Goal: Information Seeking & Learning: Find specific page/section

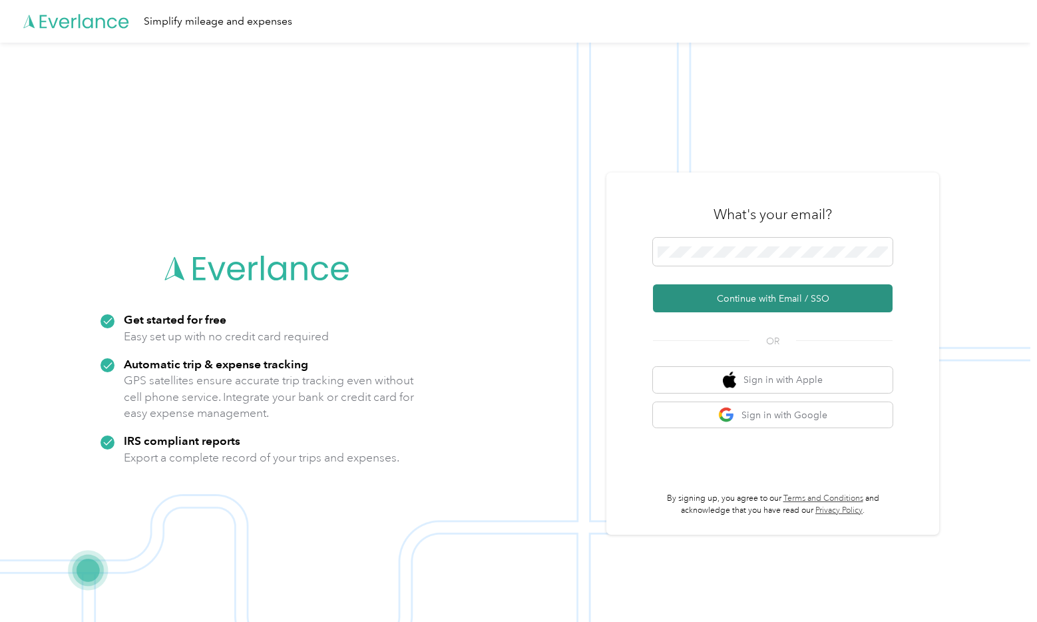
click at [797, 299] on button "Continue with Email / SSO" at bounding box center [773, 298] width 240 height 28
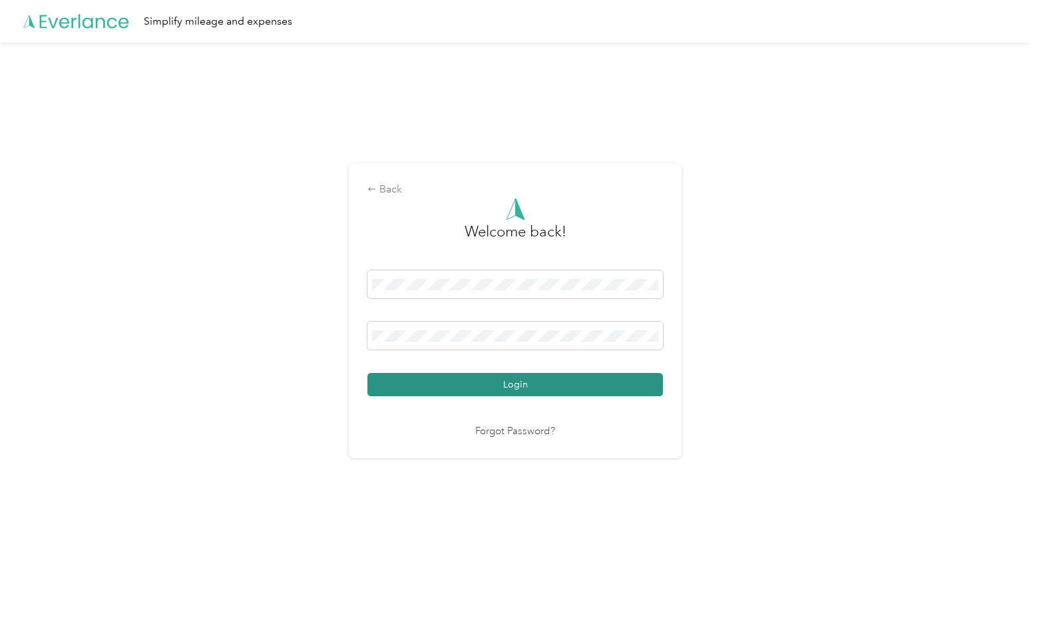
click at [530, 389] on button "Login" at bounding box center [514, 384] width 295 height 23
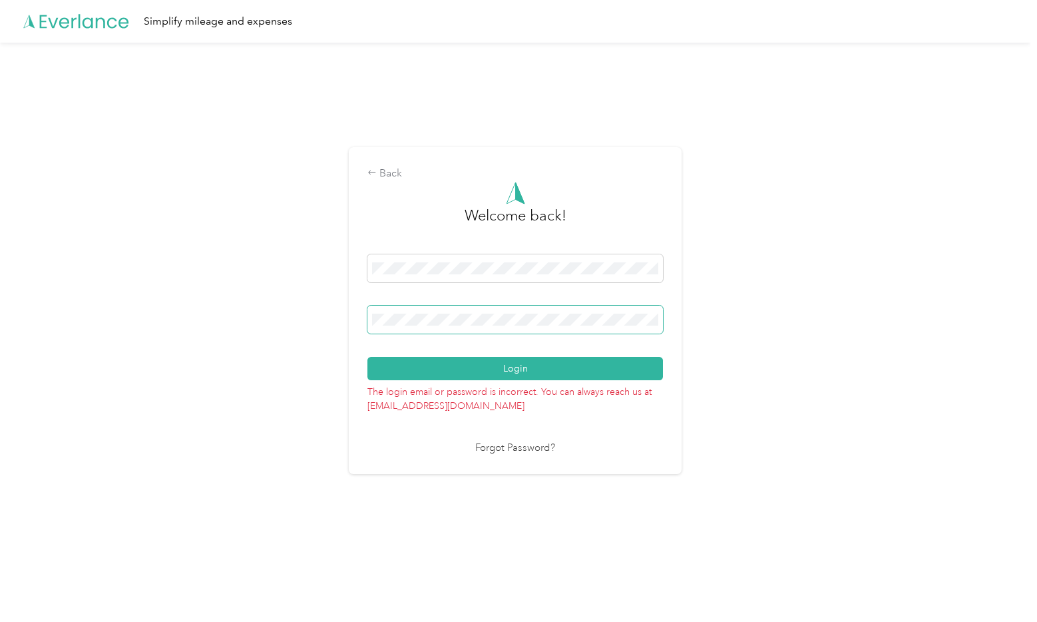
drag, startPoint x: 512, startPoint y: 326, endPoint x: 327, endPoint y: 315, distance: 185.3
click at [327, 315] on div "Back Welcome back! Login The login email or password is incorrect. You can alwa…" at bounding box center [515, 316] width 1030 height 547
click at [367, 357] on button "Login" at bounding box center [514, 368] width 295 height 23
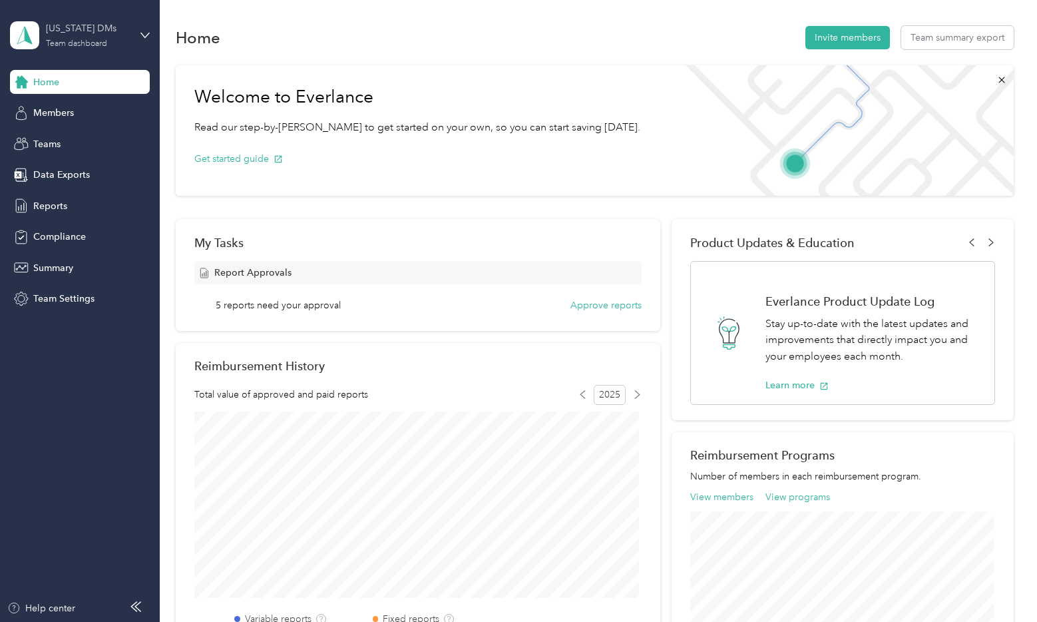
click at [83, 40] on div "Team dashboard" at bounding box center [76, 44] width 61 height 8
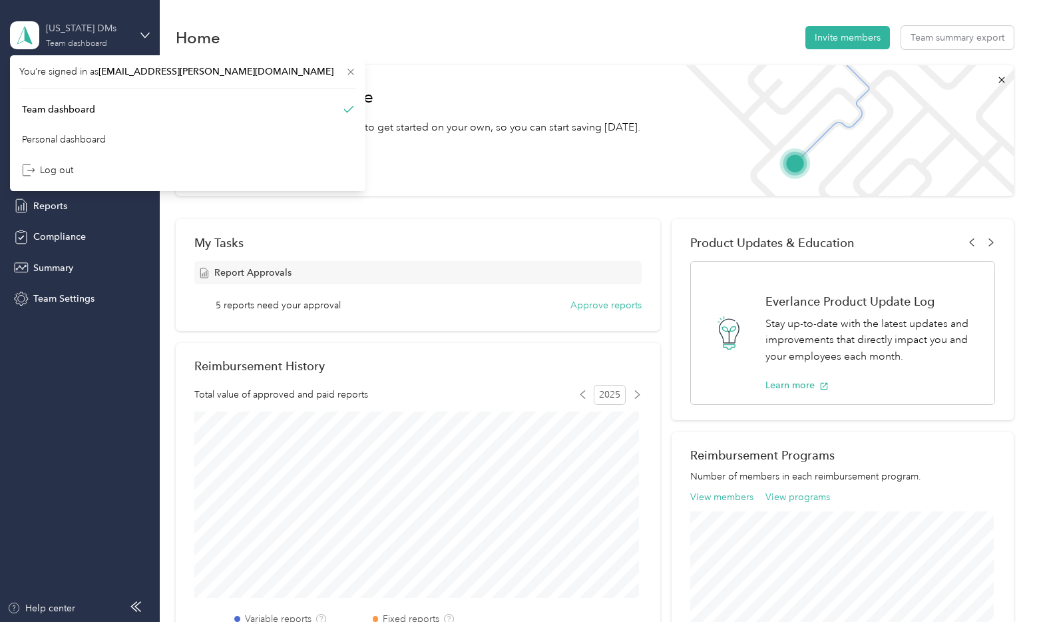
click at [95, 38] on div "Ohio DMs Team dashboard" at bounding box center [87, 34] width 83 height 27
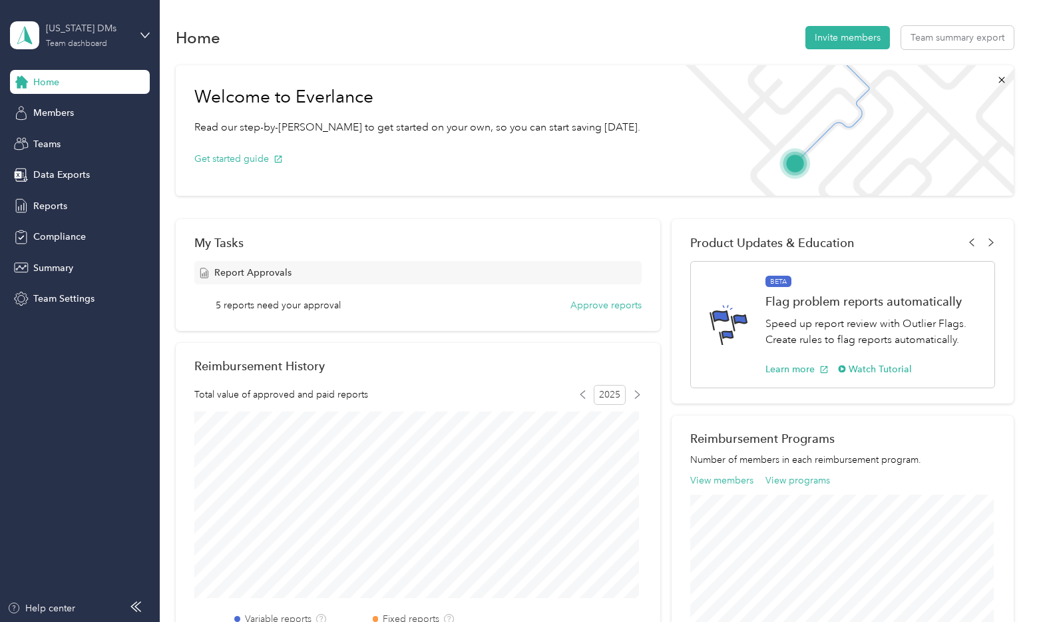
click at [114, 35] on div "Ohio DMs" at bounding box center [87, 28] width 83 height 14
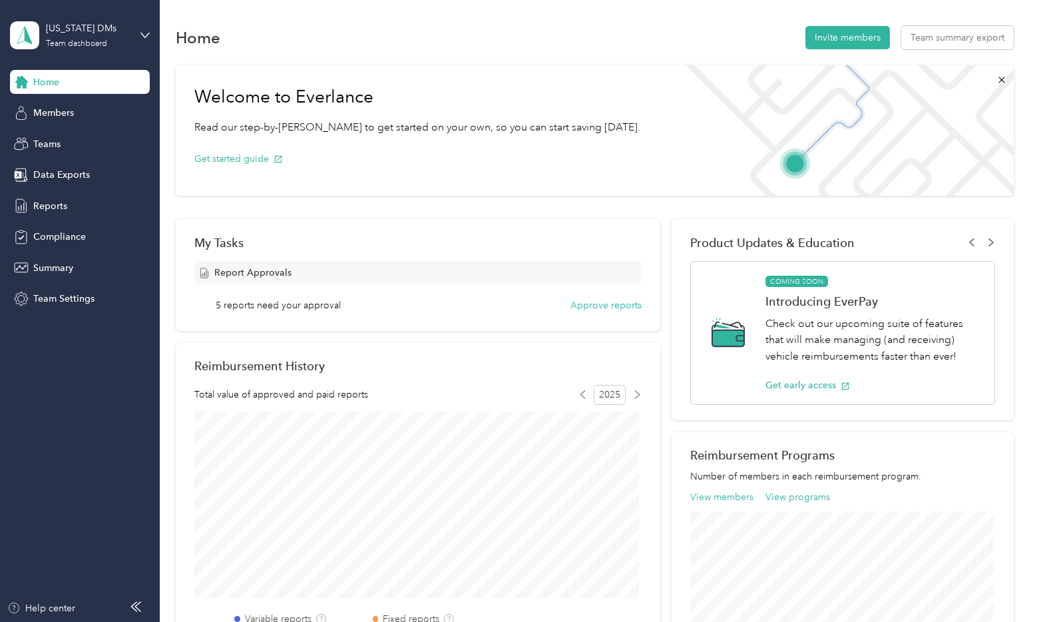
click at [87, 144] on div "Personal dashboard" at bounding box center [64, 139] width 84 height 14
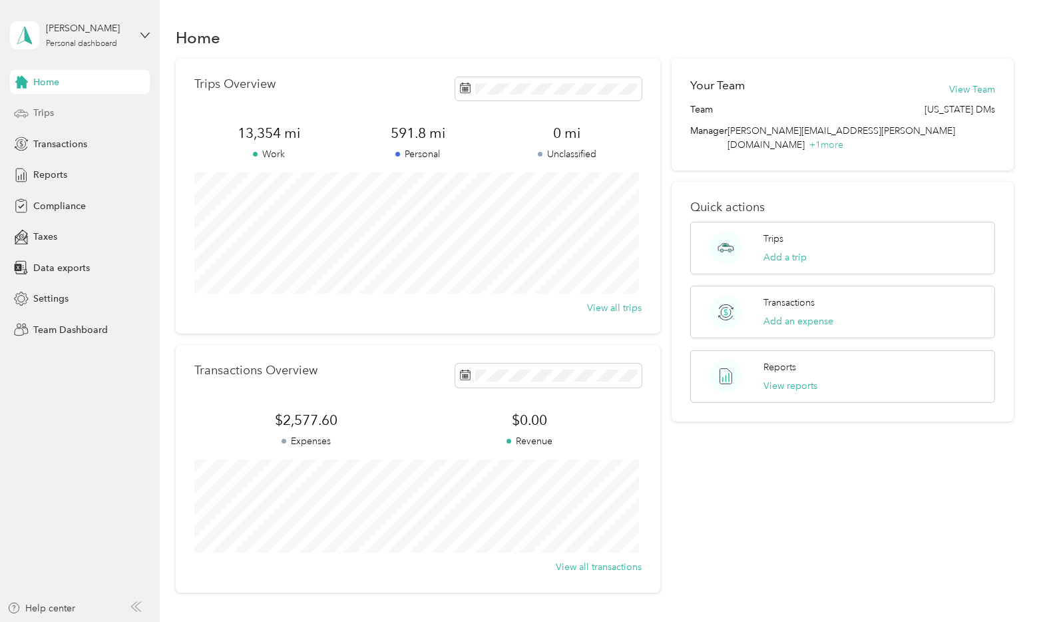
click at [77, 112] on div "Trips" at bounding box center [80, 113] width 140 height 24
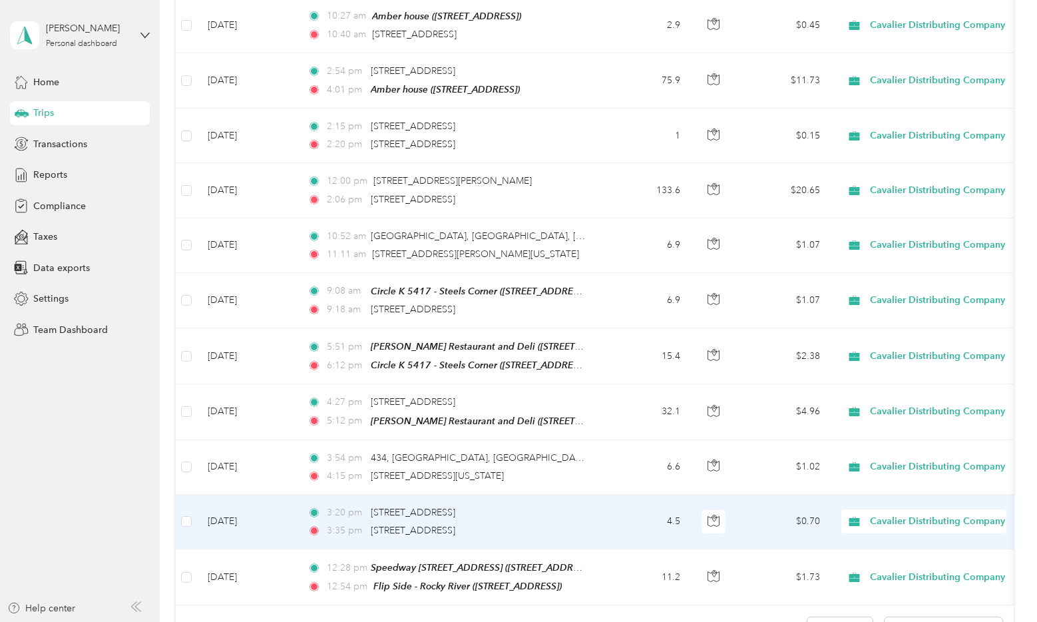
scroll to position [1212, 0]
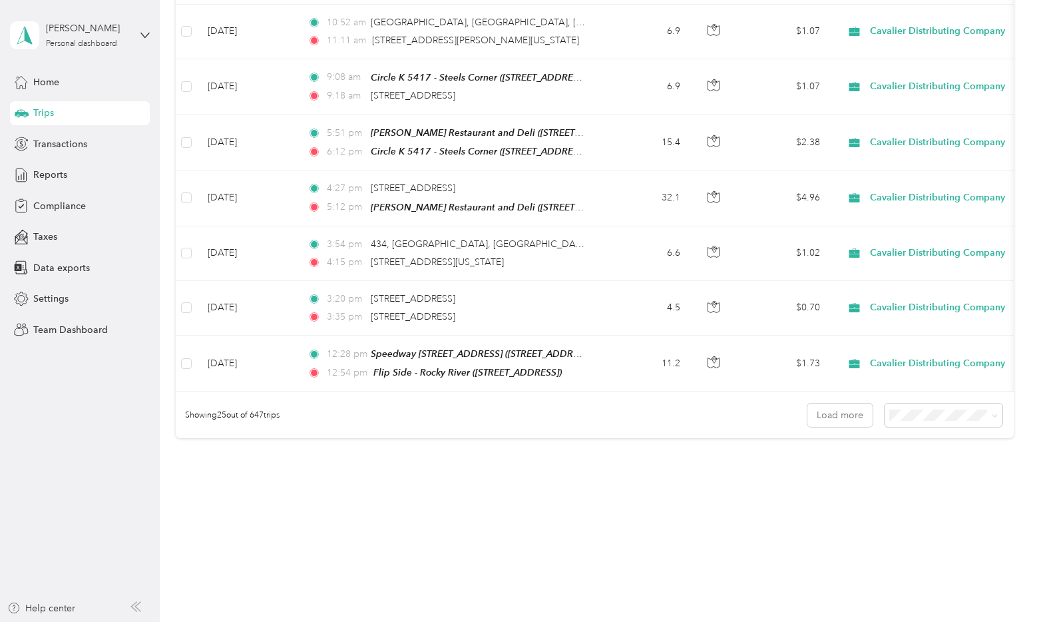
click at [896, 427] on span "100 per load" at bounding box center [917, 483] width 55 height 11
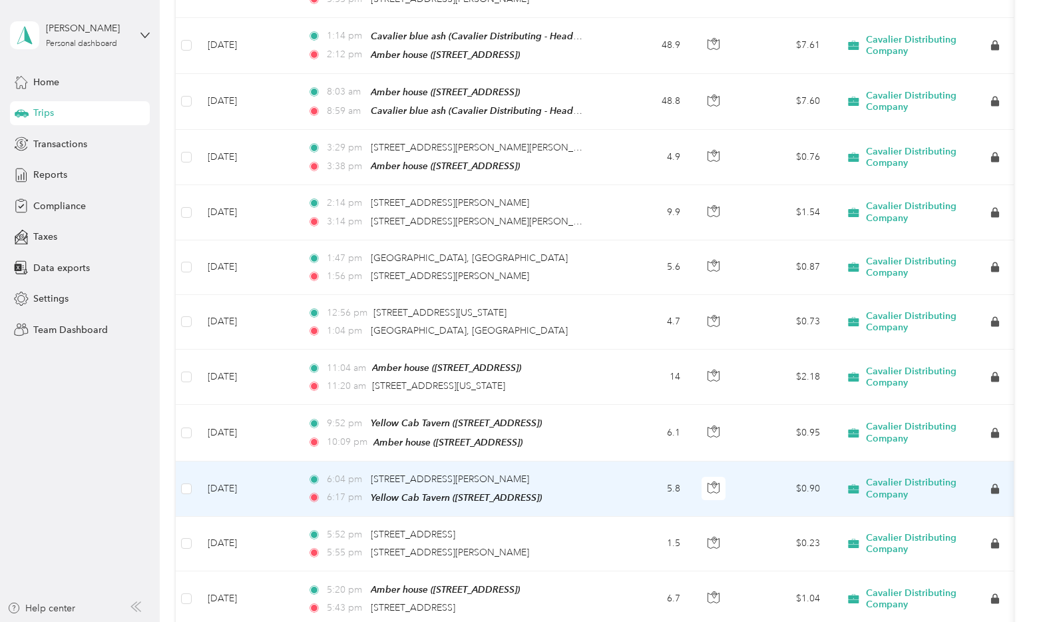
scroll to position [5318, 0]
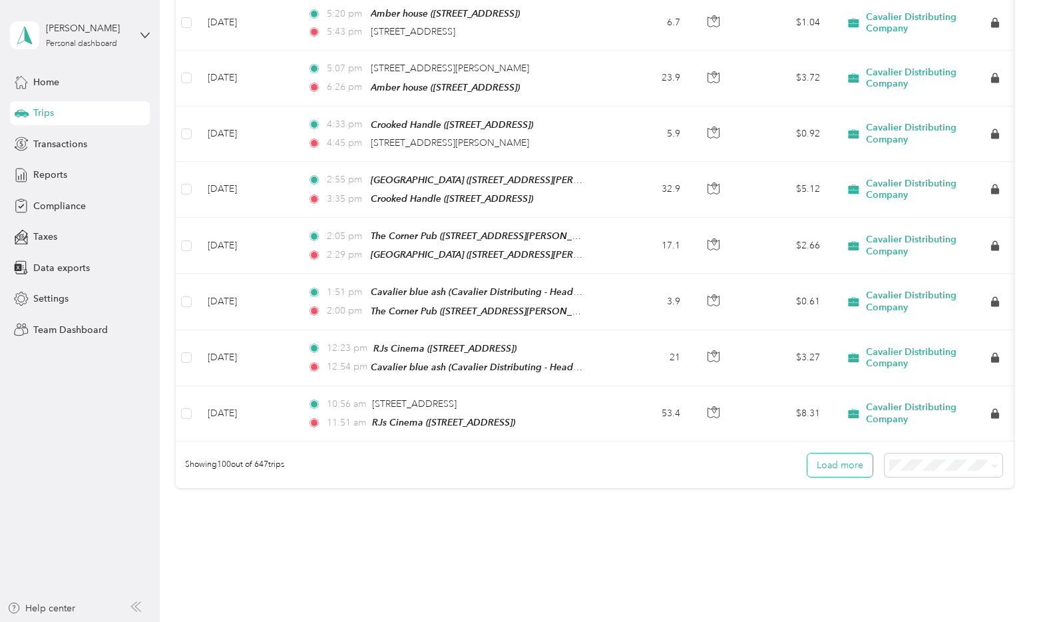
click at [839, 427] on button "Load more" at bounding box center [839, 464] width 65 height 23
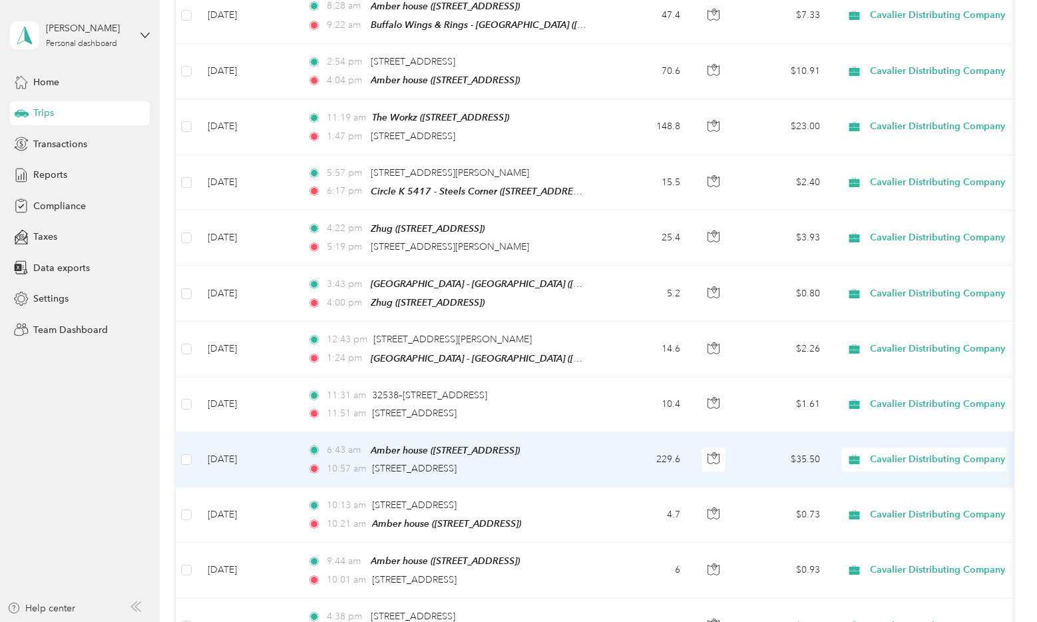
scroll to position [3254, 0]
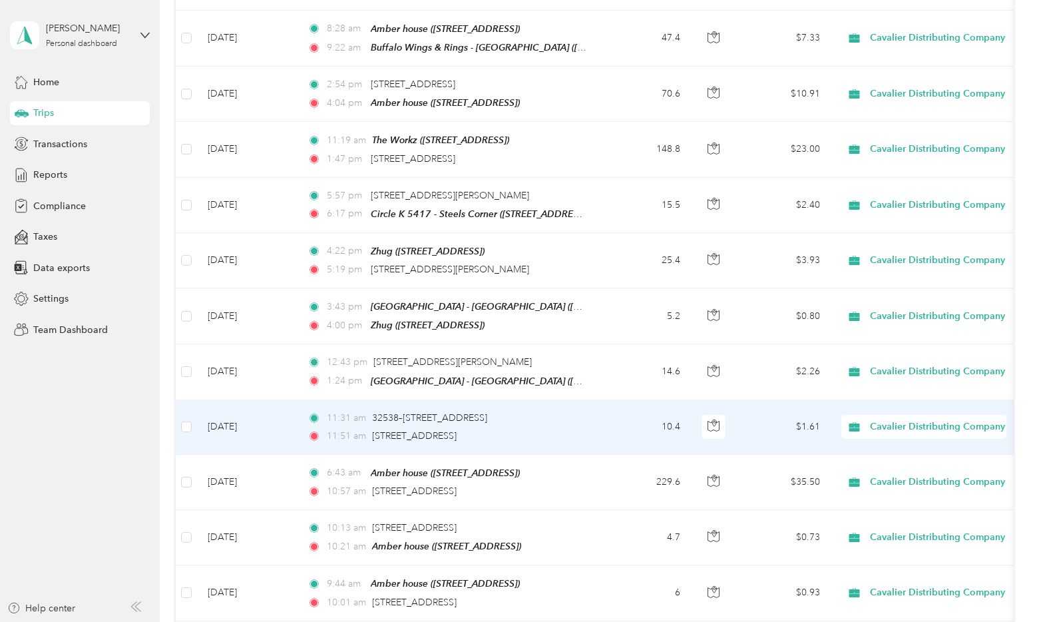
click at [896, 419] on span "Cavalier Distributing Company" at bounding box center [937, 426] width 135 height 15
click at [892, 427] on span "Personal" at bounding box center [950, 439] width 152 height 14
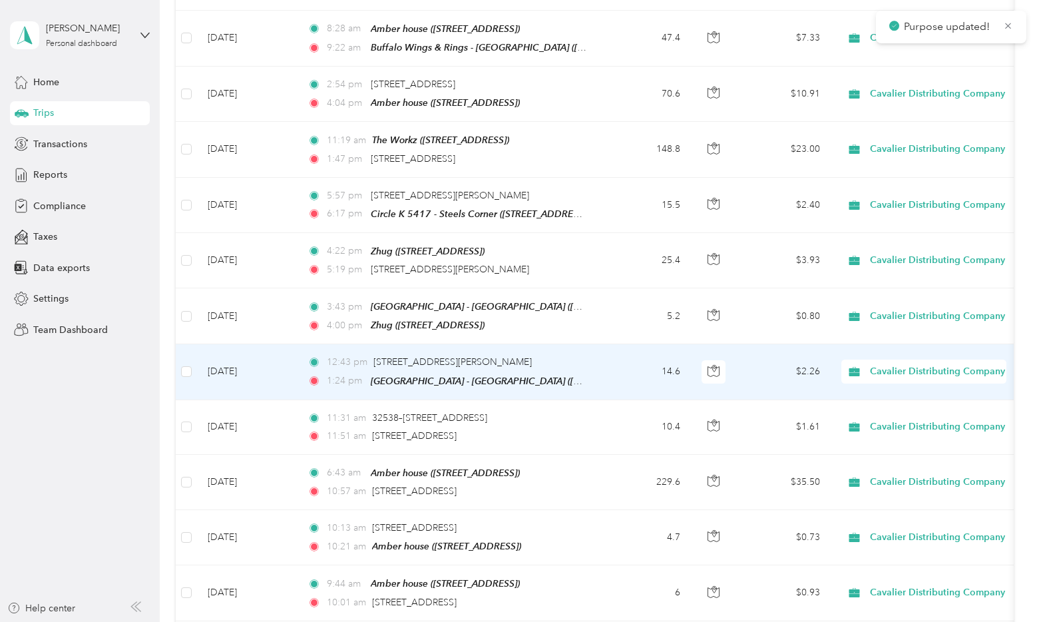
click at [883, 364] on span "Cavalier Distributing Company" at bounding box center [937, 371] width 135 height 15
click at [896, 383] on span "Personal" at bounding box center [950, 384] width 152 height 14
click at [886, 309] on span "Cavalier Distributing Company" at bounding box center [937, 316] width 135 height 15
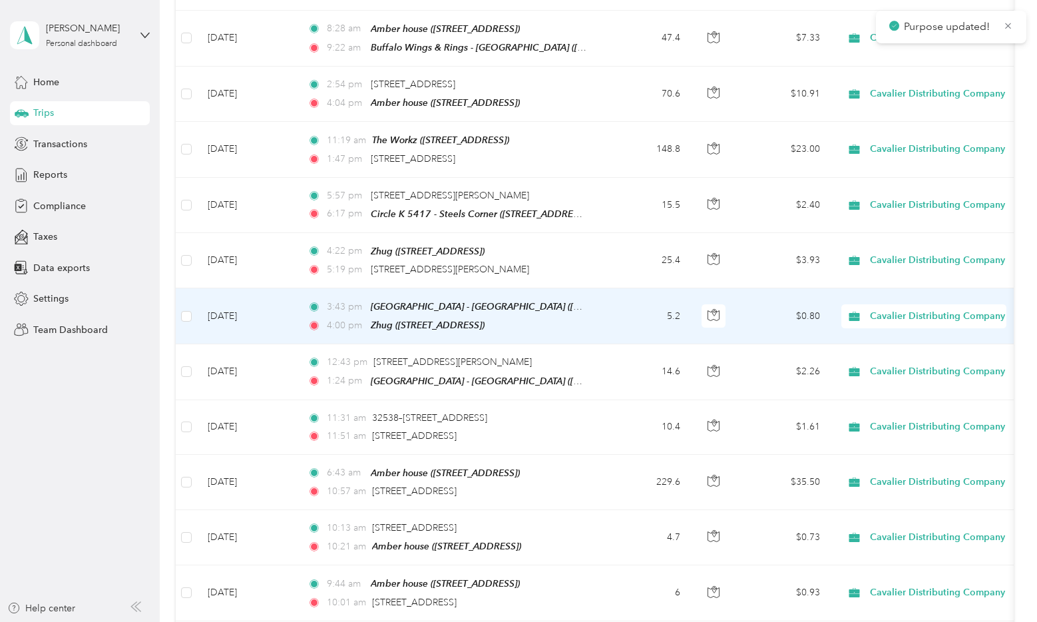
click at [885, 334] on li "Personal" at bounding box center [939, 329] width 194 height 23
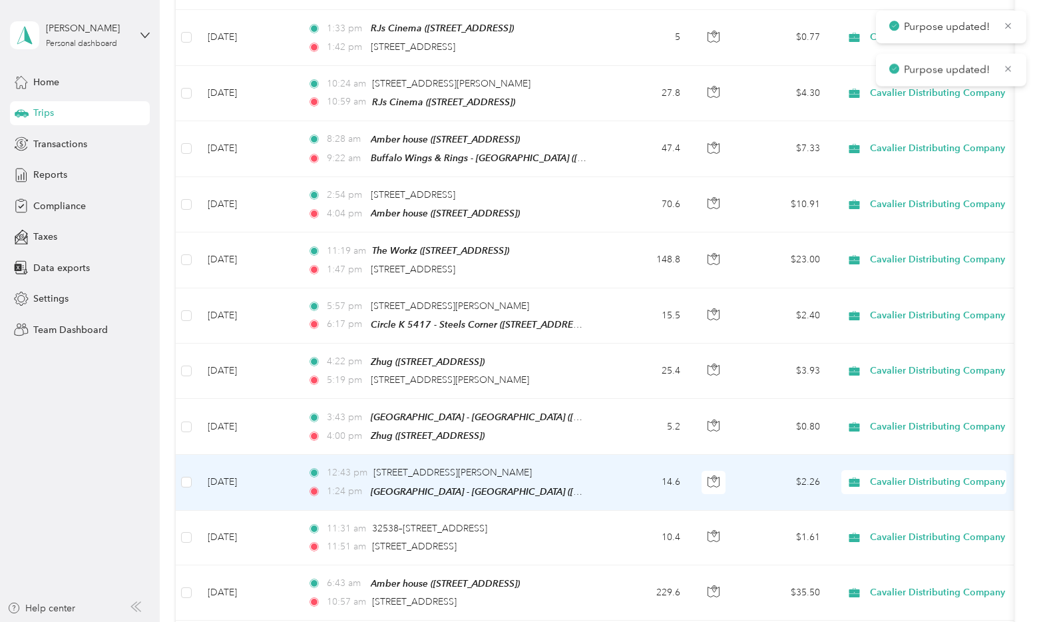
scroll to position [3121, 0]
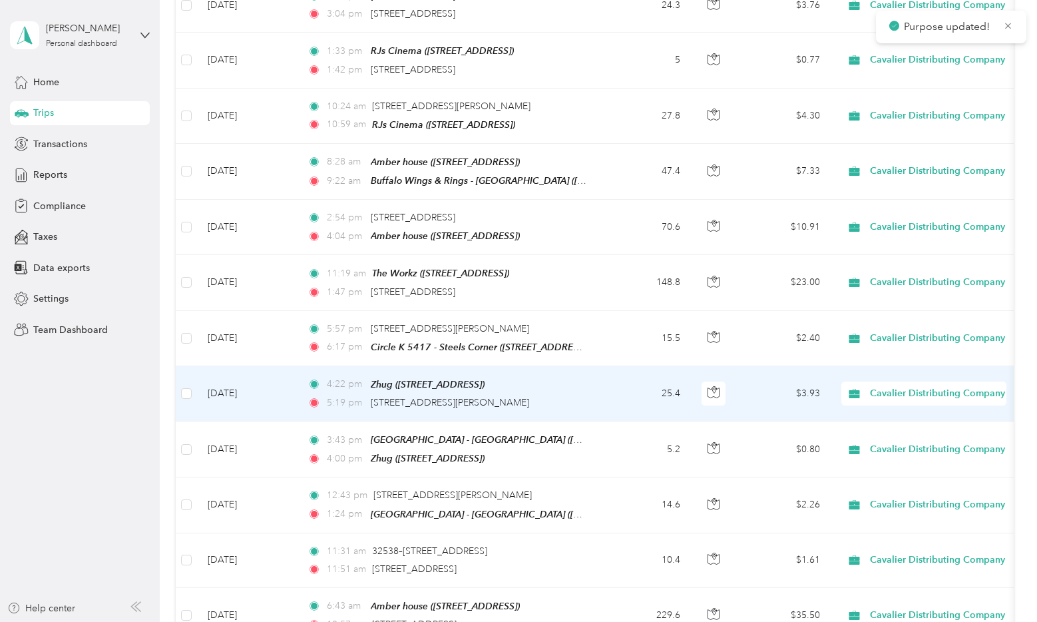
click at [896, 386] on span "Cavalier Distributing Company" at bounding box center [937, 393] width 135 height 15
click at [896, 400] on li "Personal" at bounding box center [939, 407] width 194 height 23
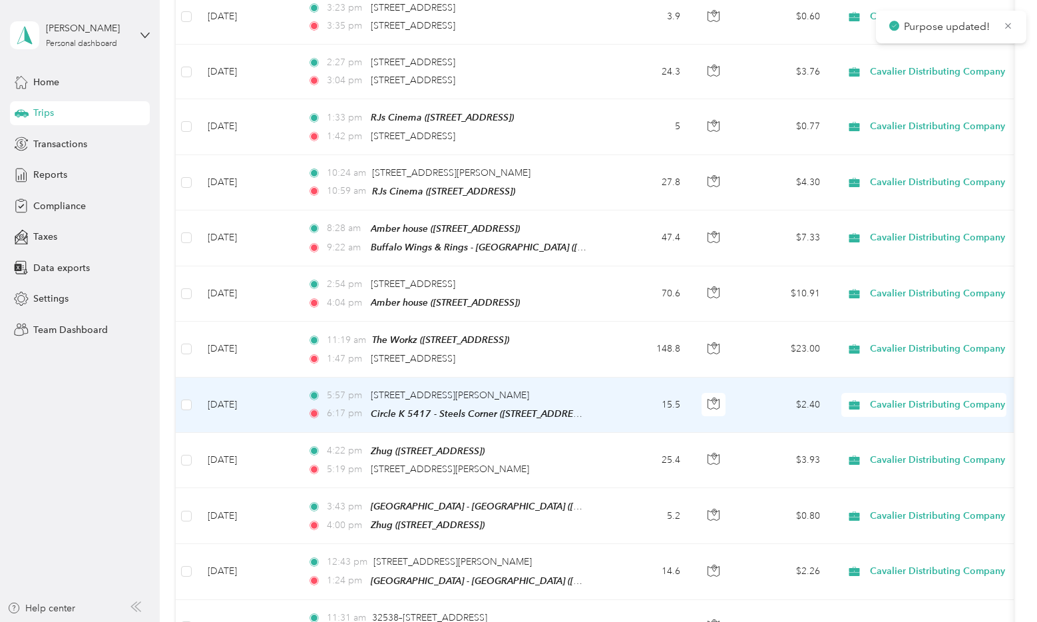
click at [896, 397] on span "Cavalier Distributing Company" at bounding box center [937, 404] width 135 height 15
click at [896, 421] on span "Personal" at bounding box center [950, 420] width 152 height 14
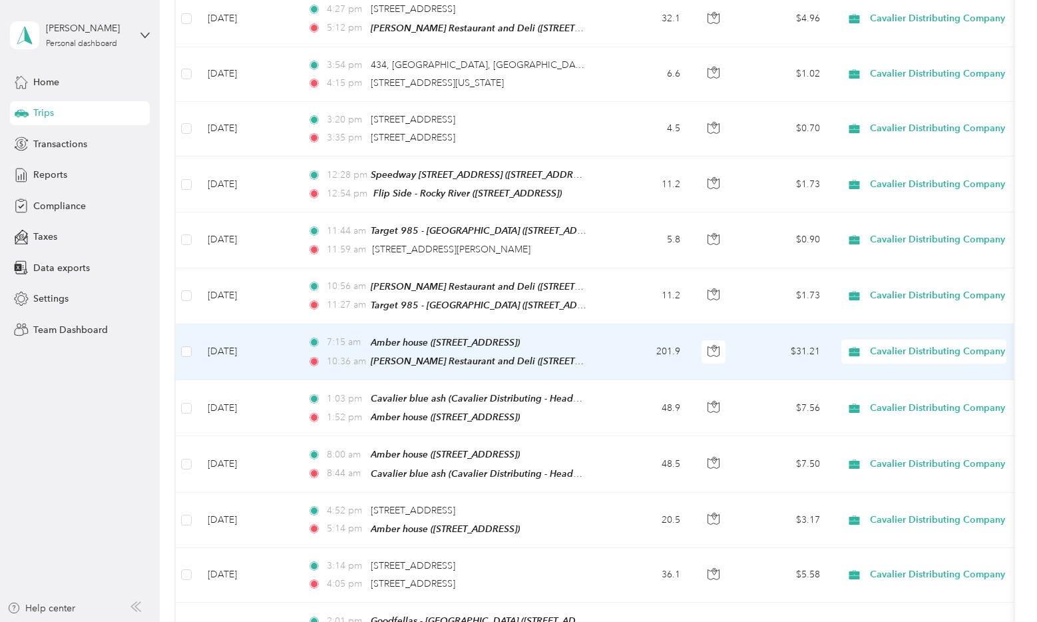
scroll to position [1324, 0]
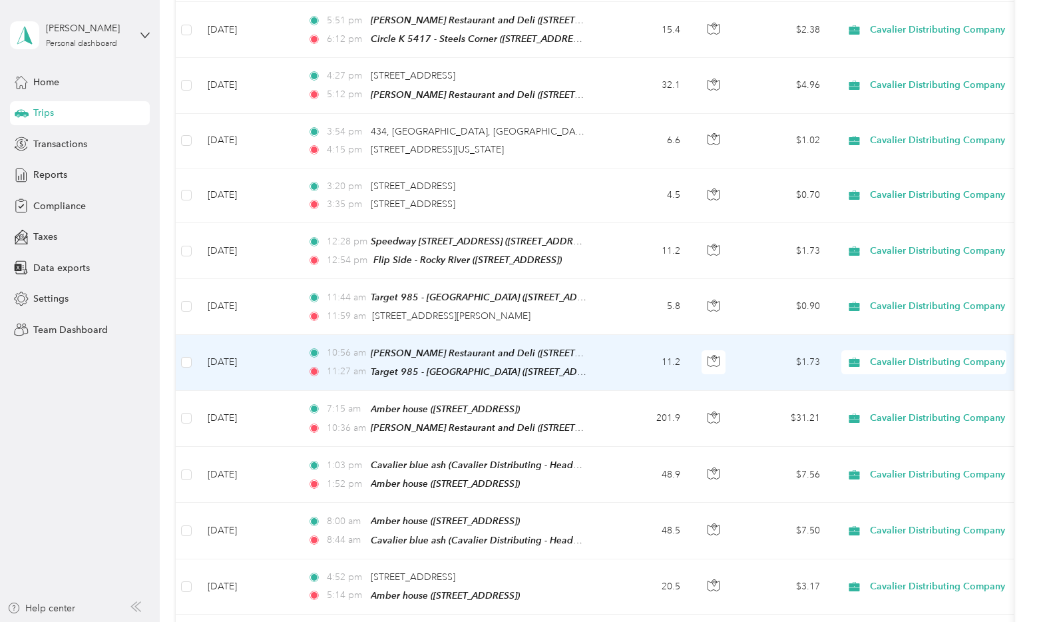
click at [875, 355] on span "Cavalier Distributing Company" at bounding box center [937, 362] width 135 height 15
click at [887, 398] on span "Personal" at bounding box center [950, 398] width 152 height 14
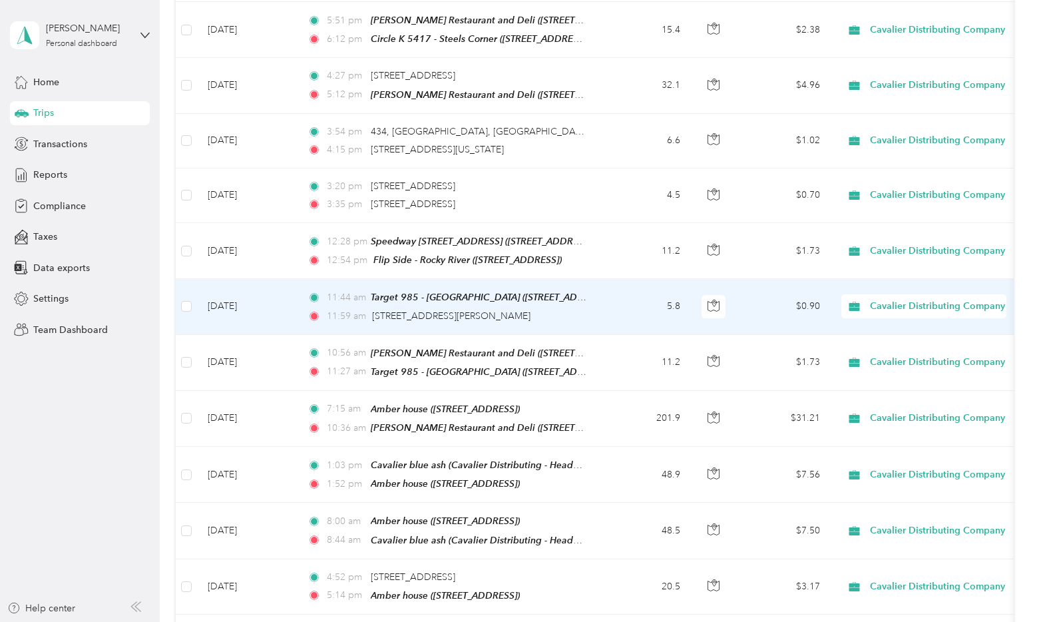
click at [896, 299] on span "Cavalier Distributing Company" at bounding box center [937, 306] width 135 height 15
click at [896, 345] on span "Personal" at bounding box center [950, 344] width 152 height 14
click at [896, 248] on span "Cavalier Distributing Company" at bounding box center [937, 251] width 135 height 15
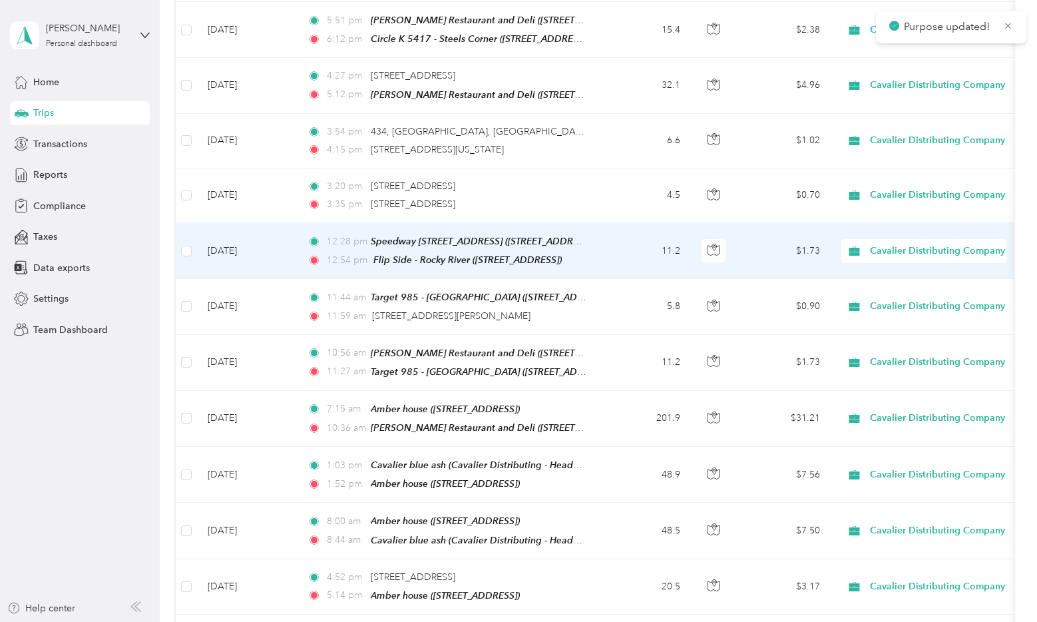
click at [896, 288] on span "Personal" at bounding box center [950, 289] width 152 height 14
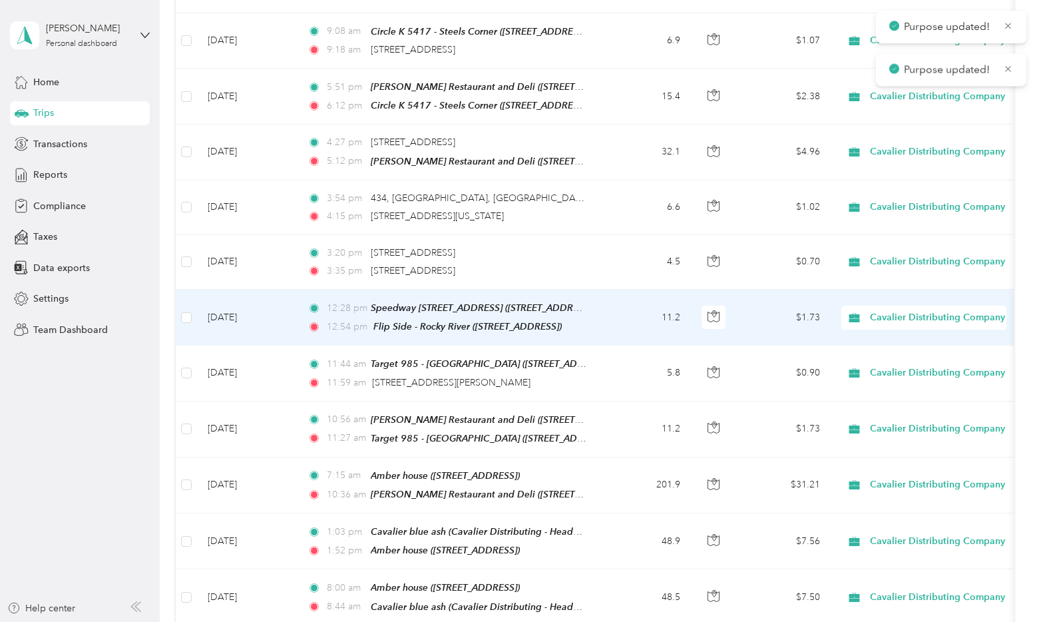
scroll to position [1191, 0]
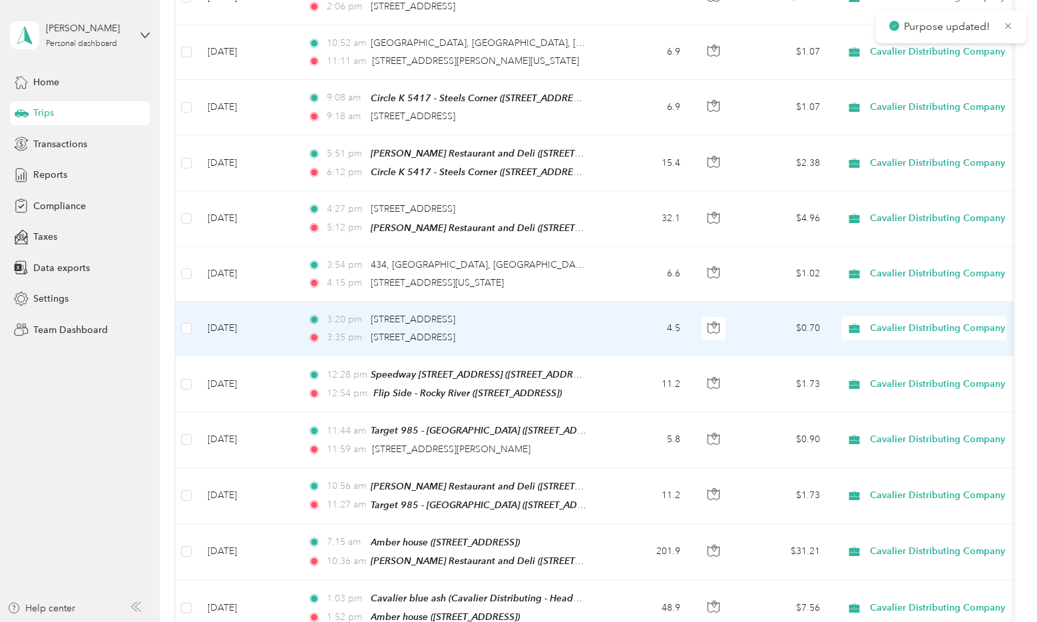
click at [888, 321] on span "Cavalier Distributing Company" at bounding box center [937, 328] width 135 height 15
click at [896, 363] on span "Personal" at bounding box center [950, 367] width 152 height 14
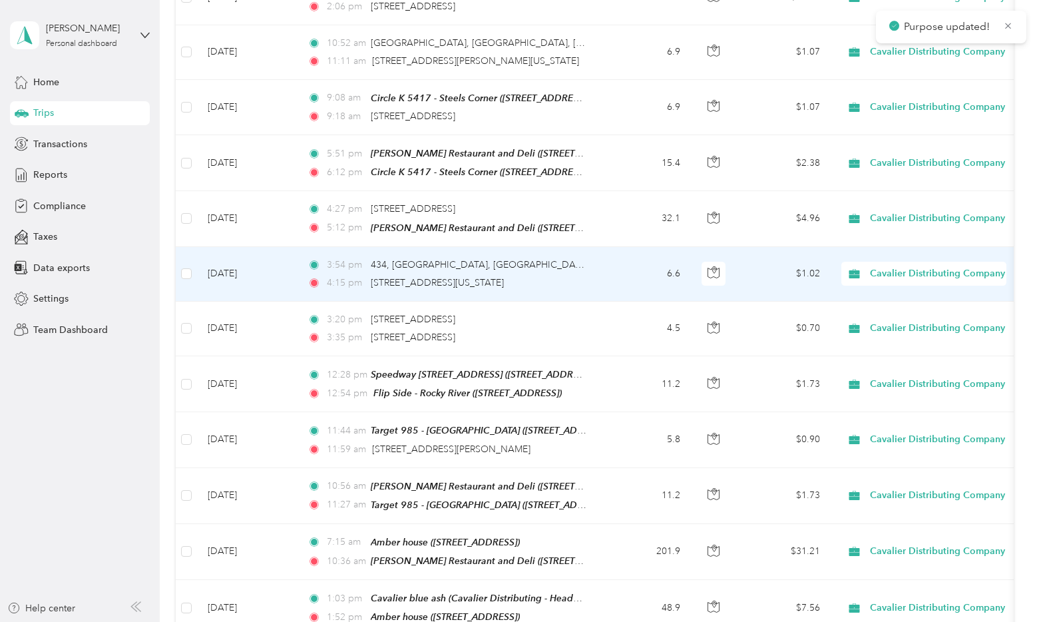
click at [896, 266] on span "Cavalier Distributing Company" at bounding box center [937, 273] width 135 height 15
click at [896, 315] on li "Personal" at bounding box center [939, 312] width 194 height 23
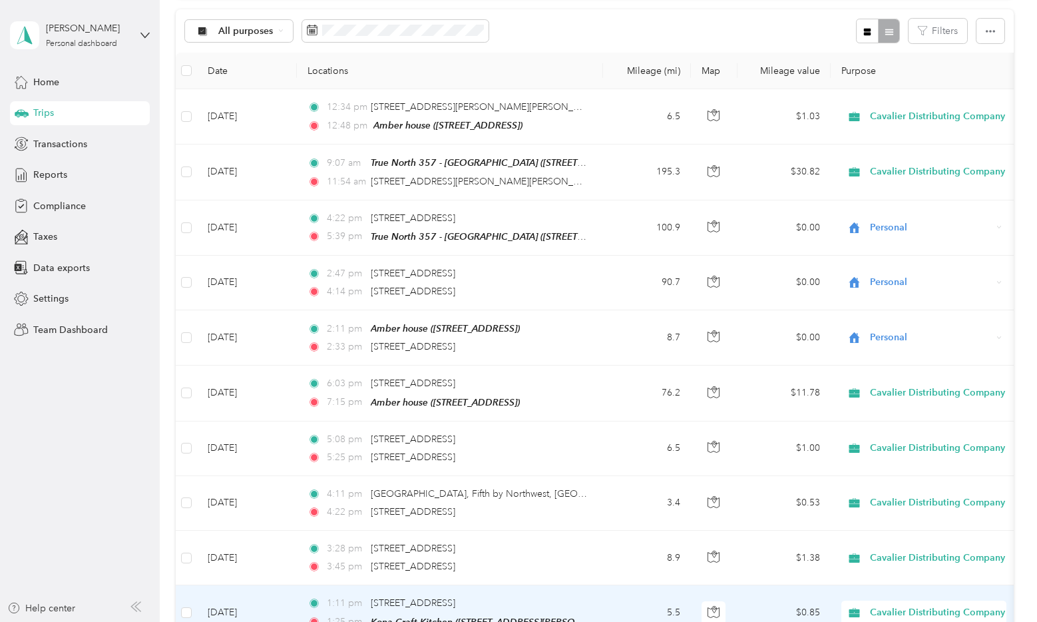
scroll to position [60, 0]
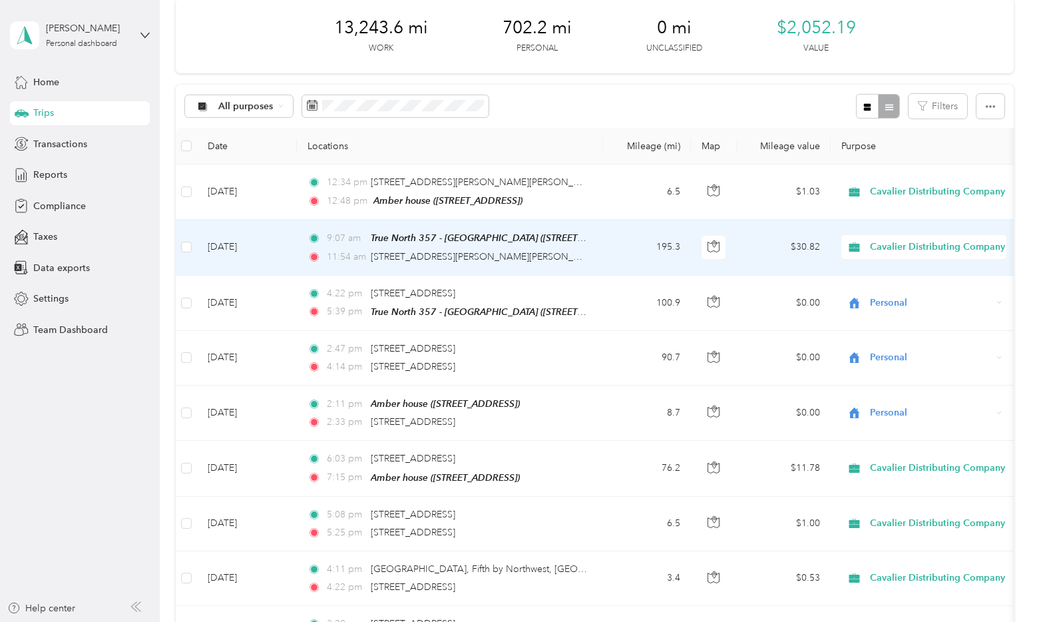
click at [894, 253] on span "Cavalier Distributing Company" at bounding box center [937, 247] width 135 height 15
click at [896, 293] on span "Personal" at bounding box center [950, 295] width 152 height 14
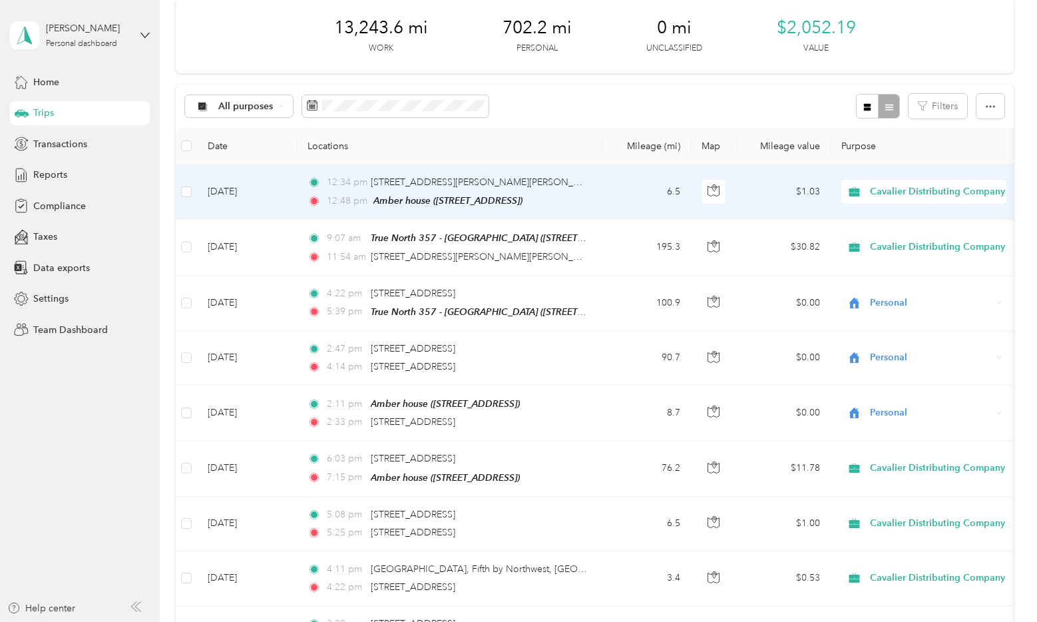
click at [896, 187] on span "Cavalier Distributing Company" at bounding box center [937, 191] width 135 height 15
click at [896, 245] on span "Personal" at bounding box center [950, 240] width 152 height 14
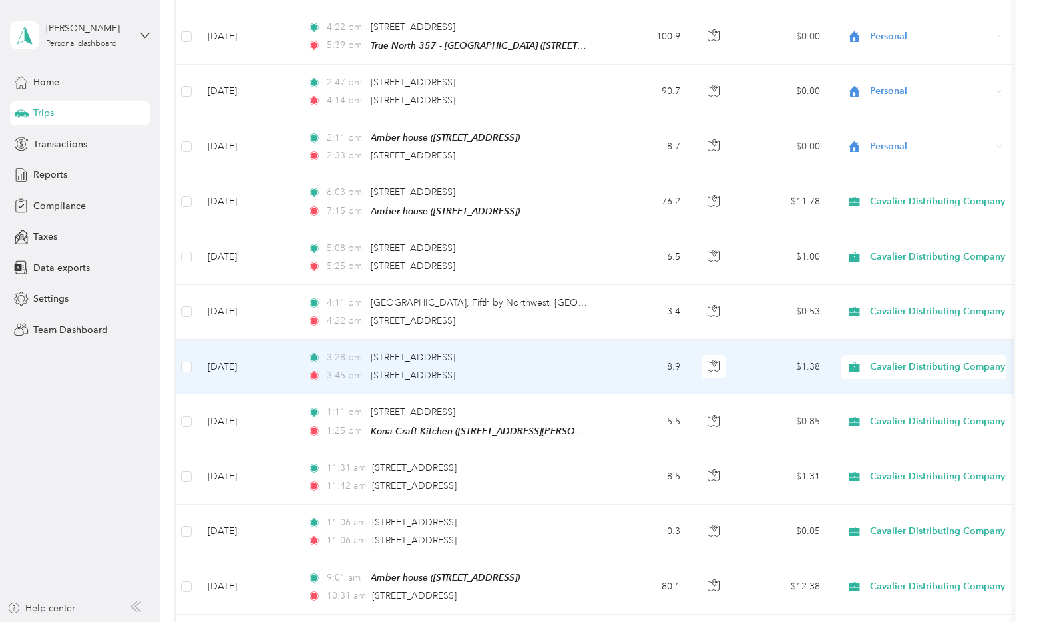
scroll to position [0, 0]
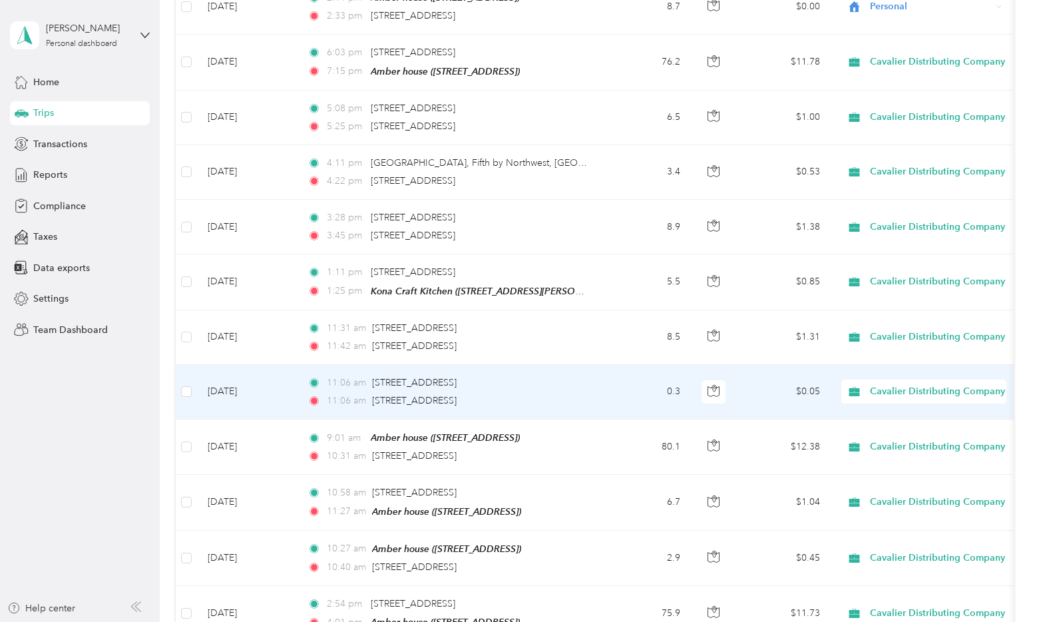
scroll to position [399, 0]
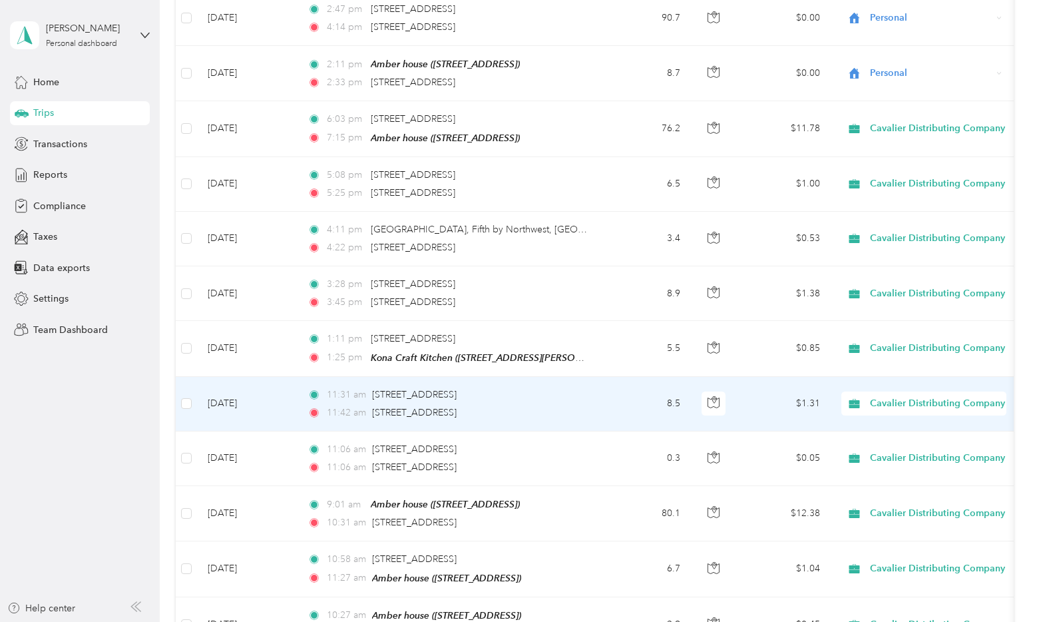
click at [871, 401] on span "Cavalier Distributing Company" at bounding box center [937, 403] width 135 height 15
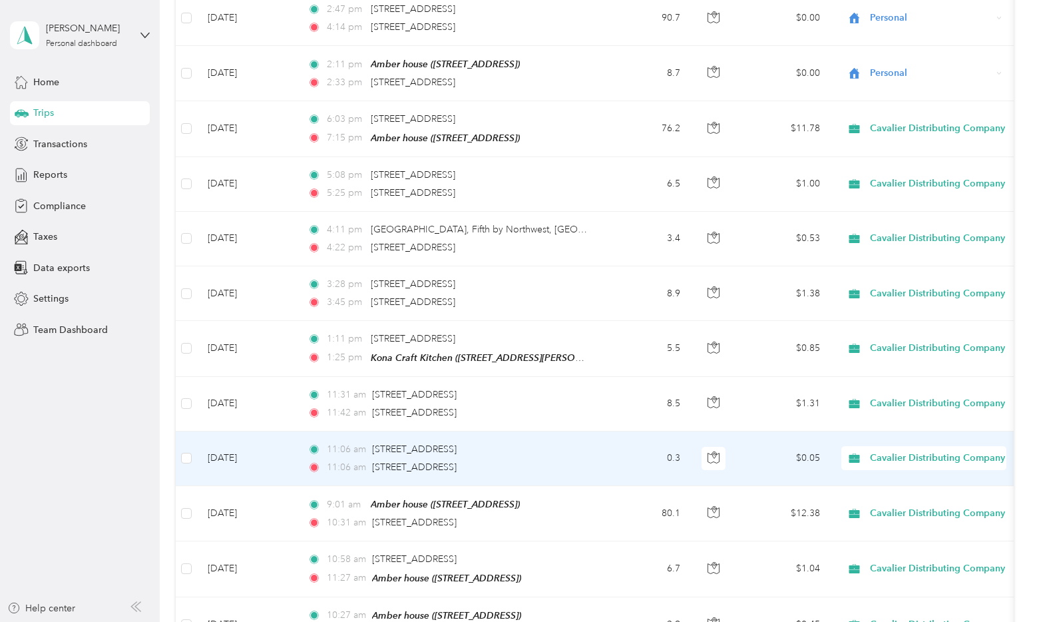
click at [818, 451] on td "$0.05" at bounding box center [783, 458] width 93 height 55
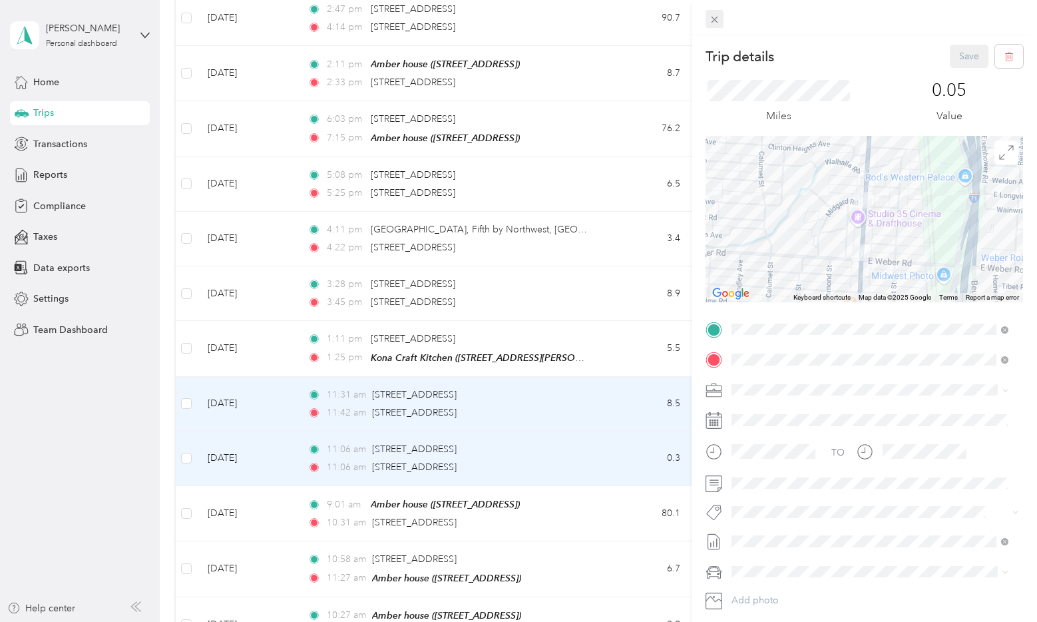
click at [709, 21] on icon at bounding box center [714, 19] width 11 height 11
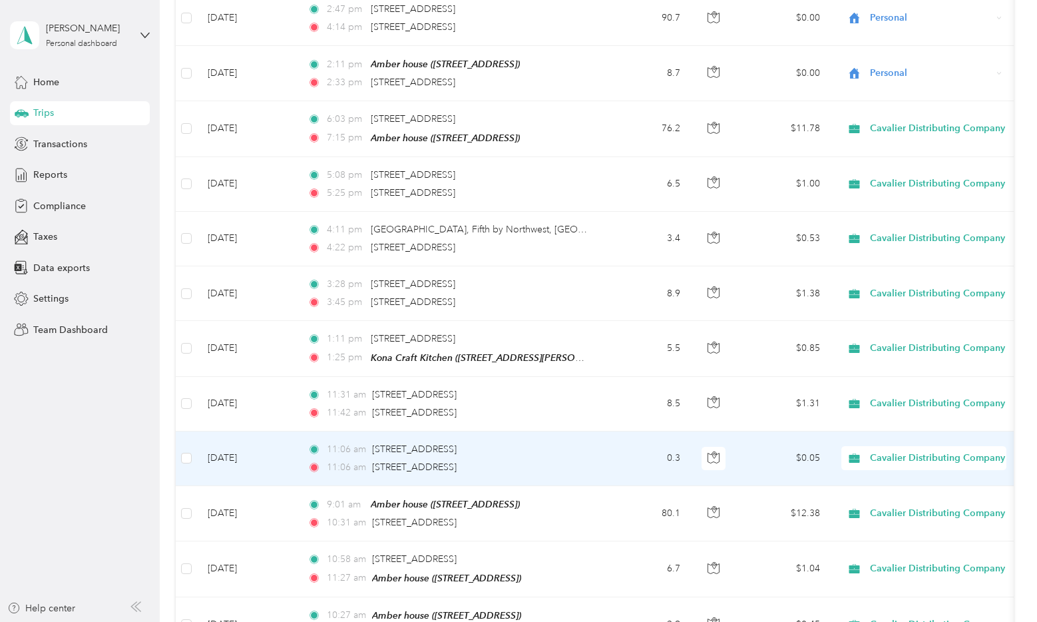
click at [906, 453] on span "Cavalier Distributing Company" at bounding box center [937, 458] width 135 height 15
click at [905, 506] on li "Personal" at bounding box center [939, 501] width 194 height 23
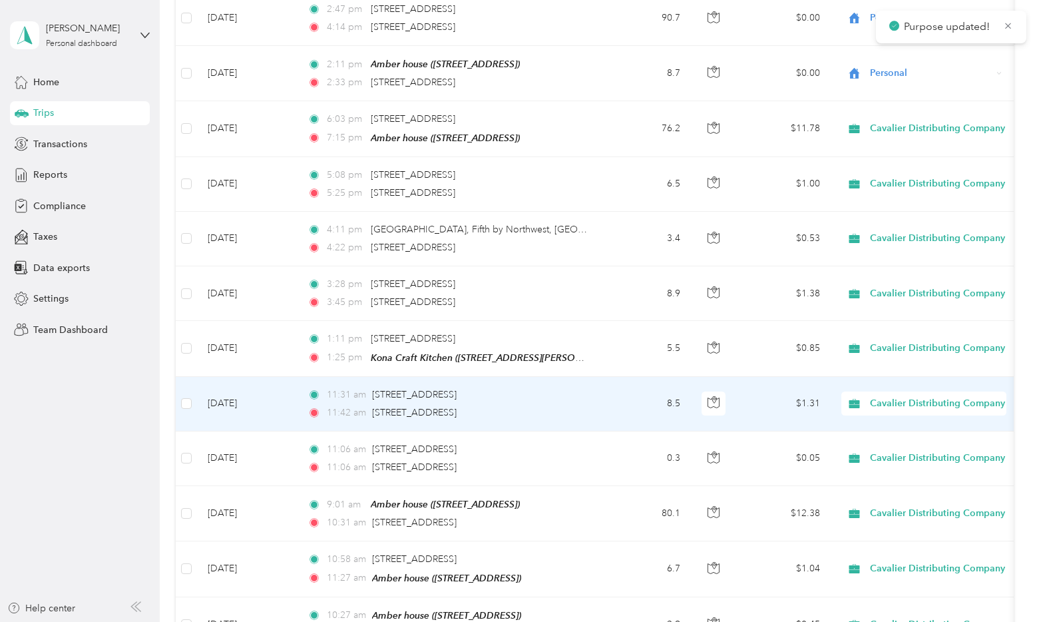
click at [899, 404] on div "Cavalier Distributing Company" at bounding box center [923, 403] width 165 height 24
click at [907, 444] on span "Personal" at bounding box center [950, 448] width 152 height 14
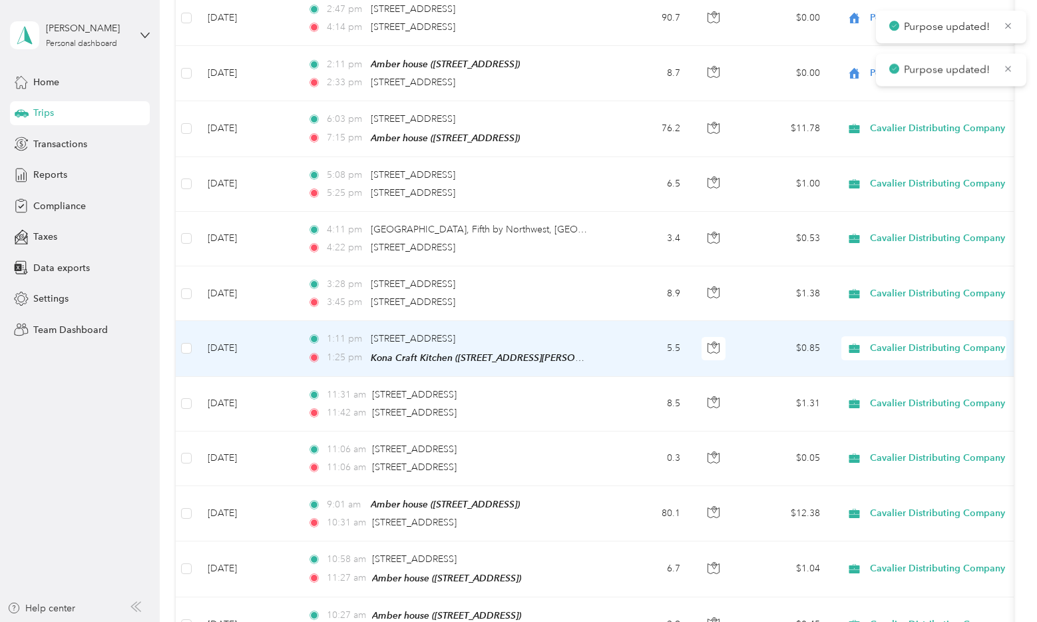
click at [907, 341] on span "Cavalier Distributing Company" at bounding box center [937, 348] width 135 height 15
click at [918, 399] on li "Personal" at bounding box center [939, 390] width 194 height 23
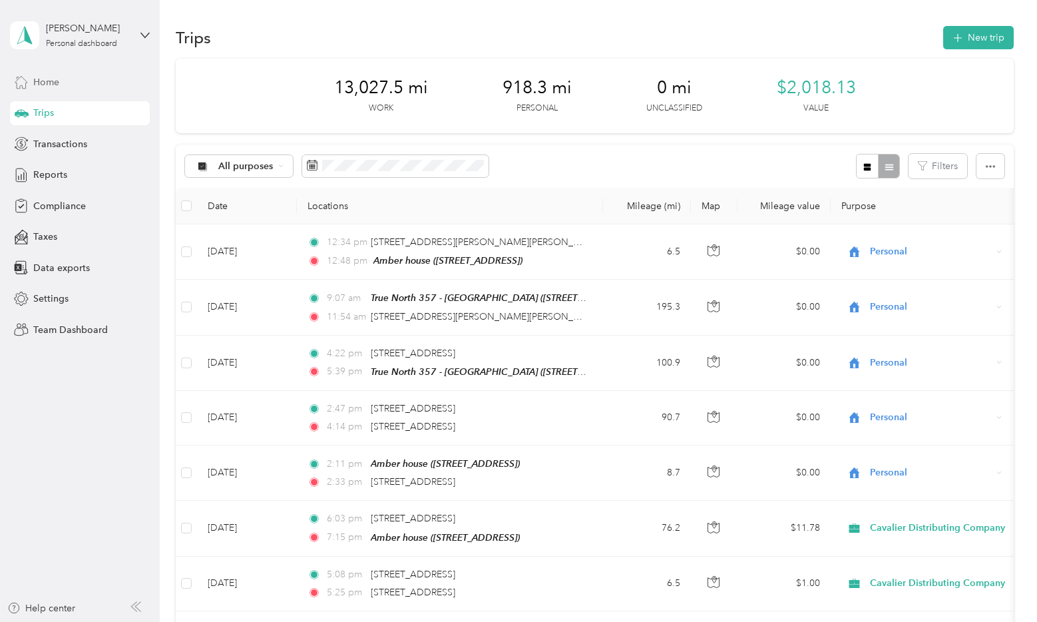
click at [53, 87] on span "Home" at bounding box center [46, 82] width 26 height 14
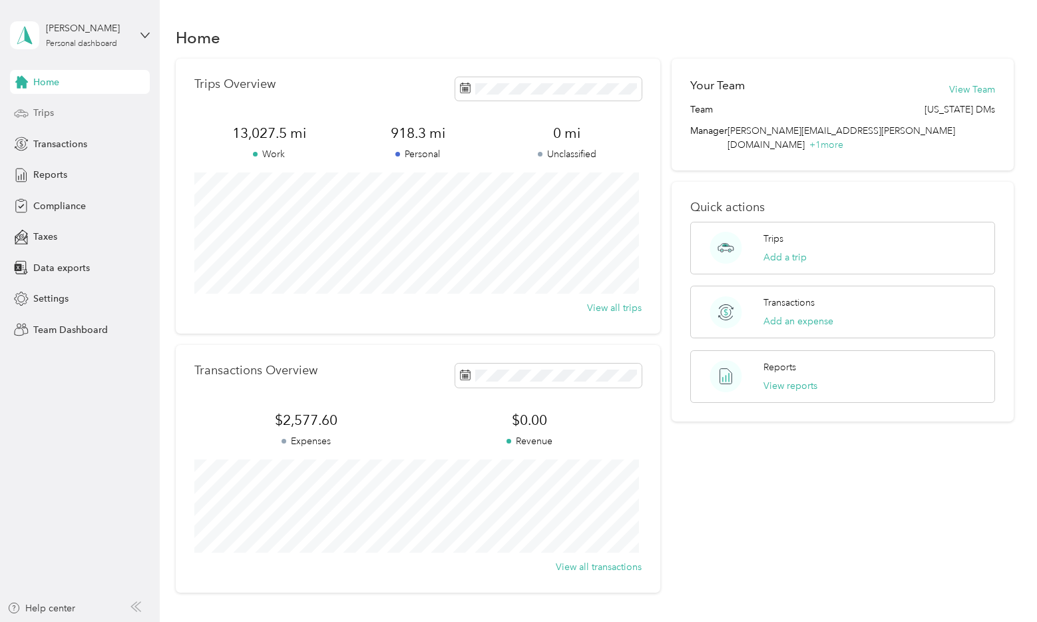
click at [43, 109] on span "Trips" at bounding box center [43, 113] width 21 height 14
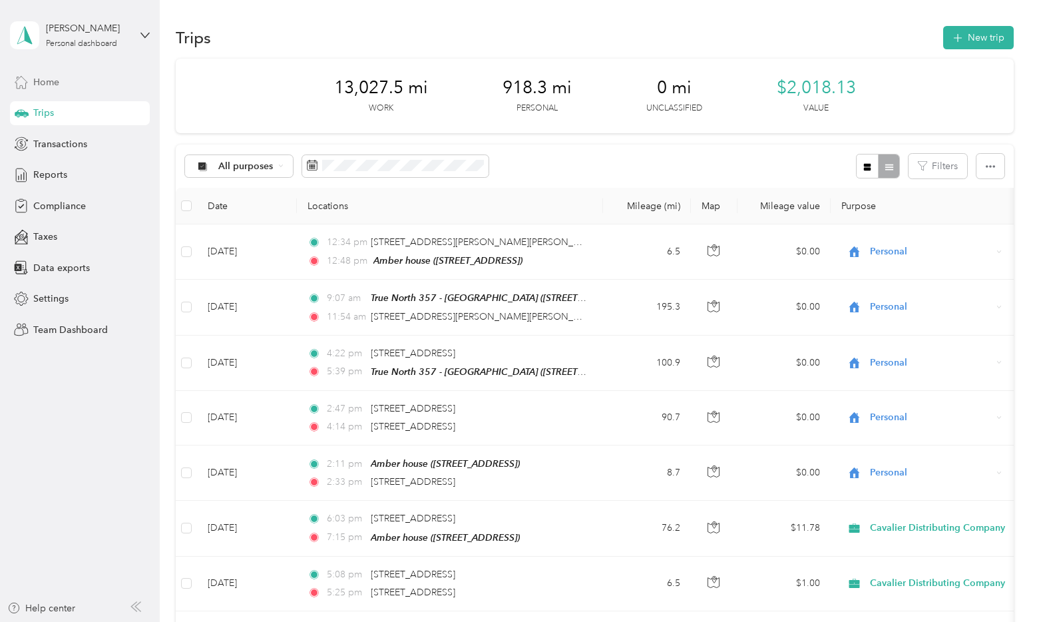
click at [47, 81] on span "Home" at bounding box center [46, 82] width 26 height 14
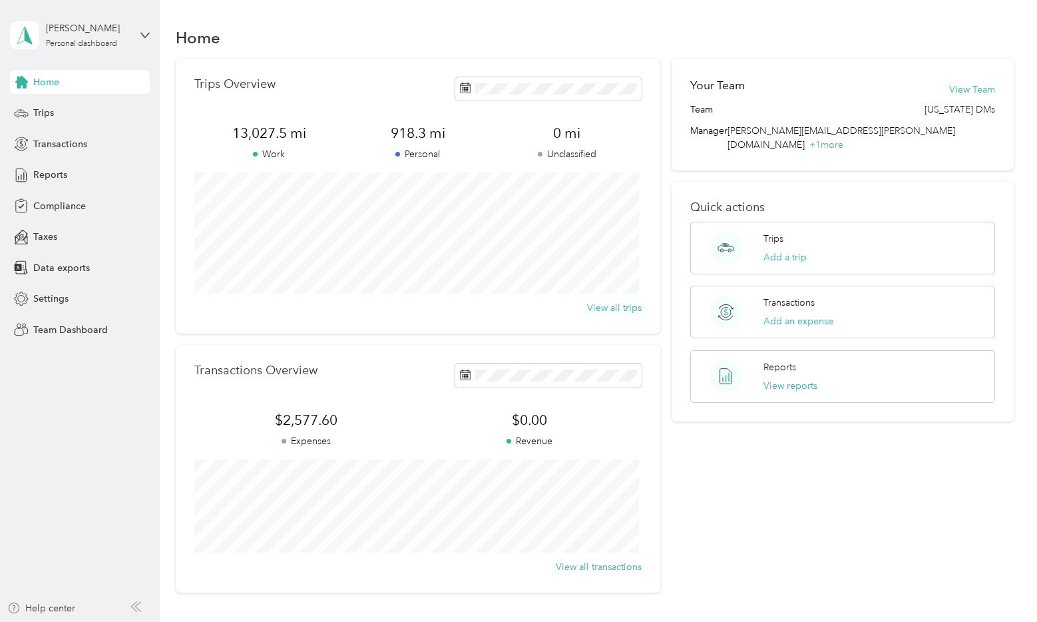
click at [47, 87] on span "Home" at bounding box center [46, 82] width 26 height 14
click at [79, 37] on div "Amber M. Brady Personal dashboard" at bounding box center [87, 34] width 83 height 27
click at [88, 111] on div "Team dashboard" at bounding box center [57, 109] width 71 height 14
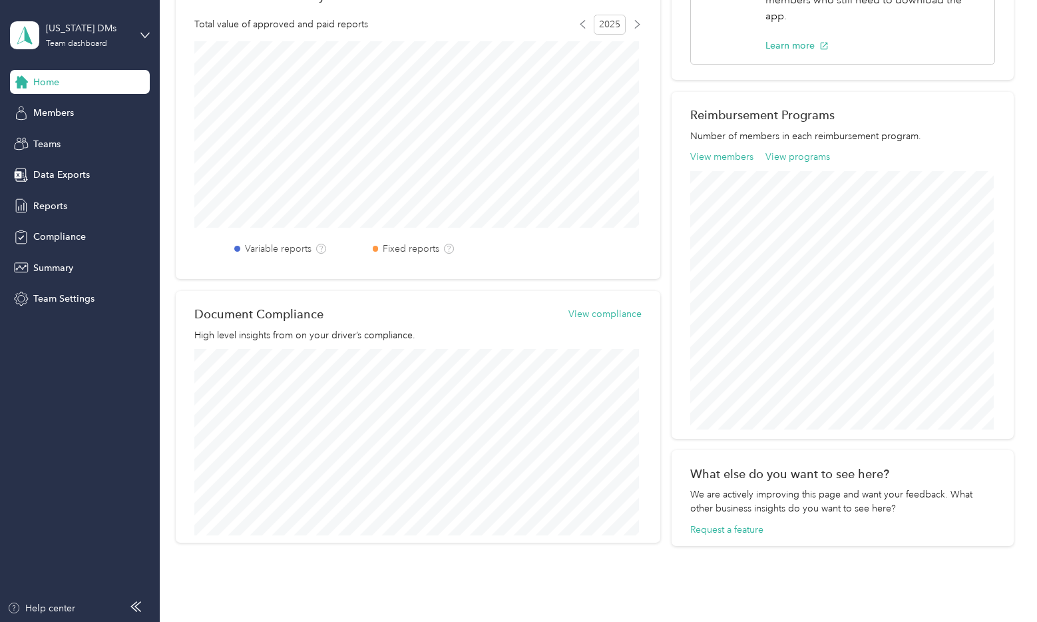
scroll to position [431, 0]
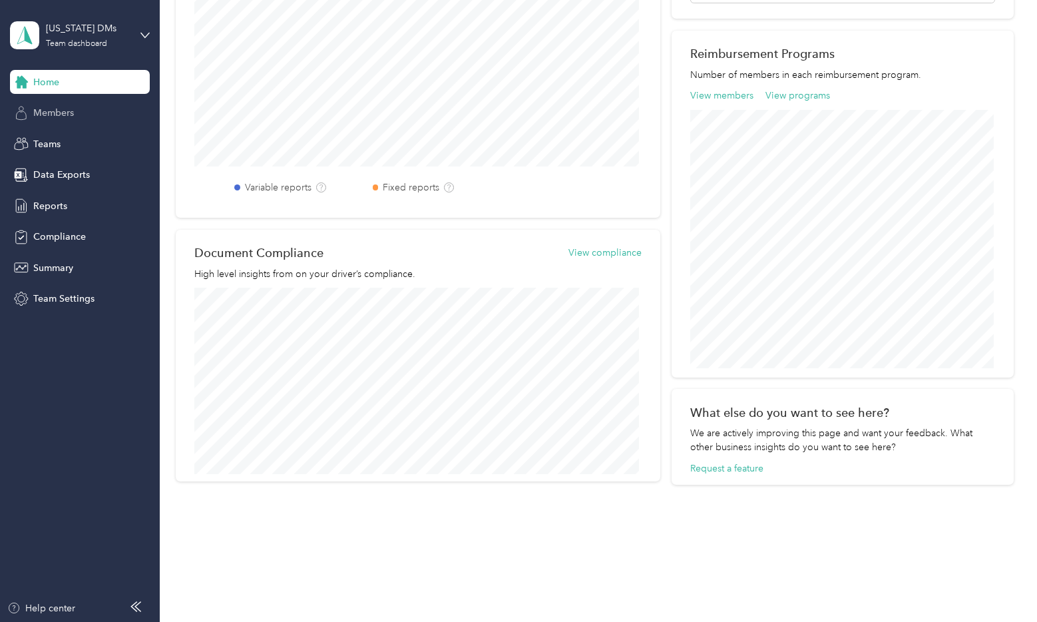
click at [73, 110] on span "Members" at bounding box center [53, 113] width 41 height 14
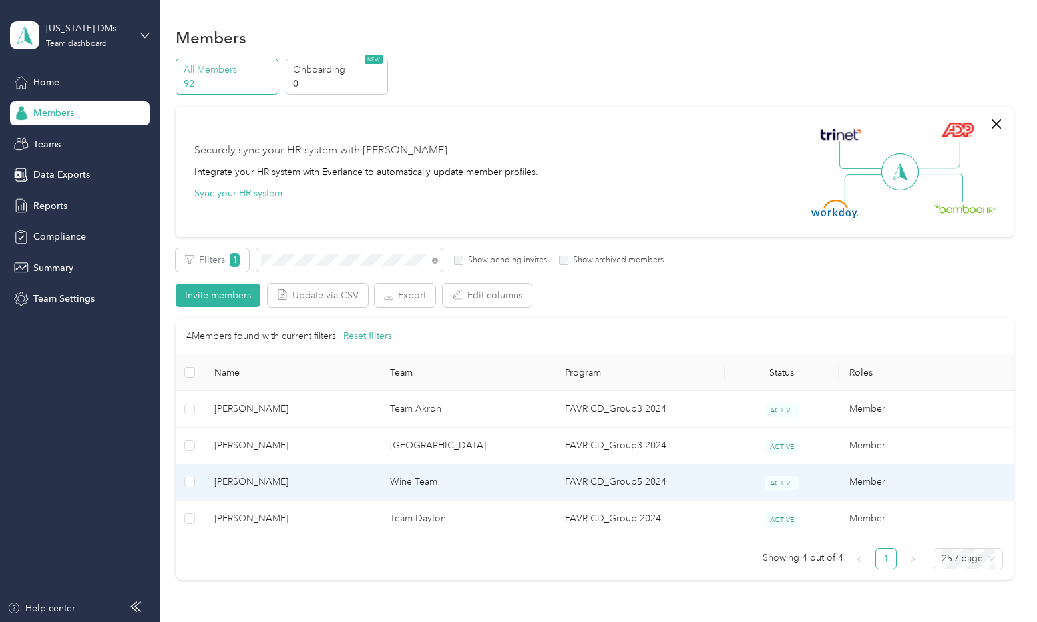
click at [253, 475] on span "Ryan F. Lane" at bounding box center [291, 482] width 154 height 15
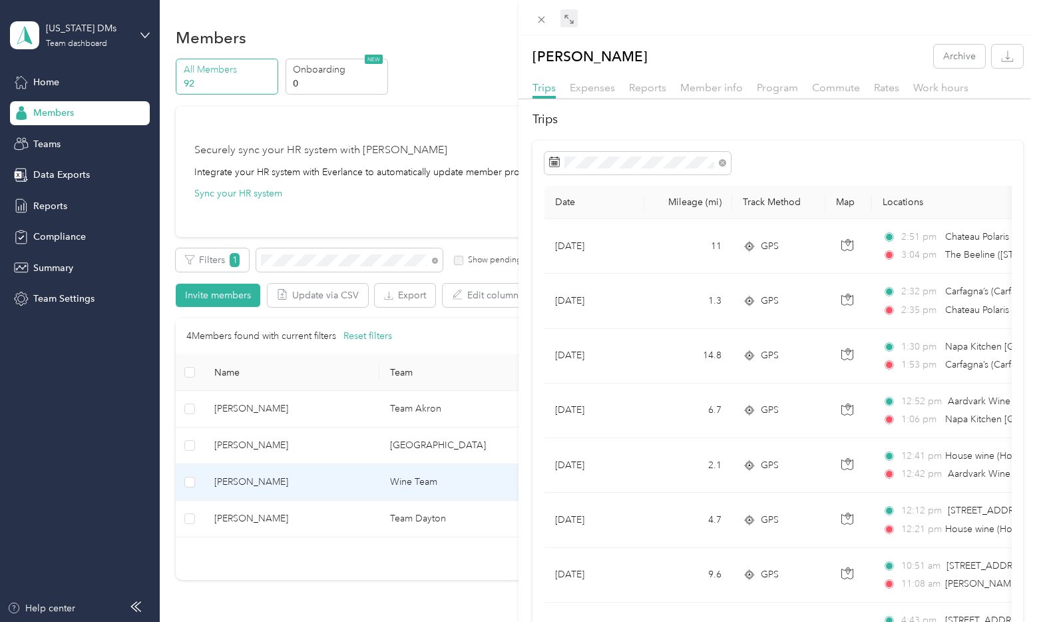
click at [570, 17] on icon at bounding box center [569, 19] width 11 height 11
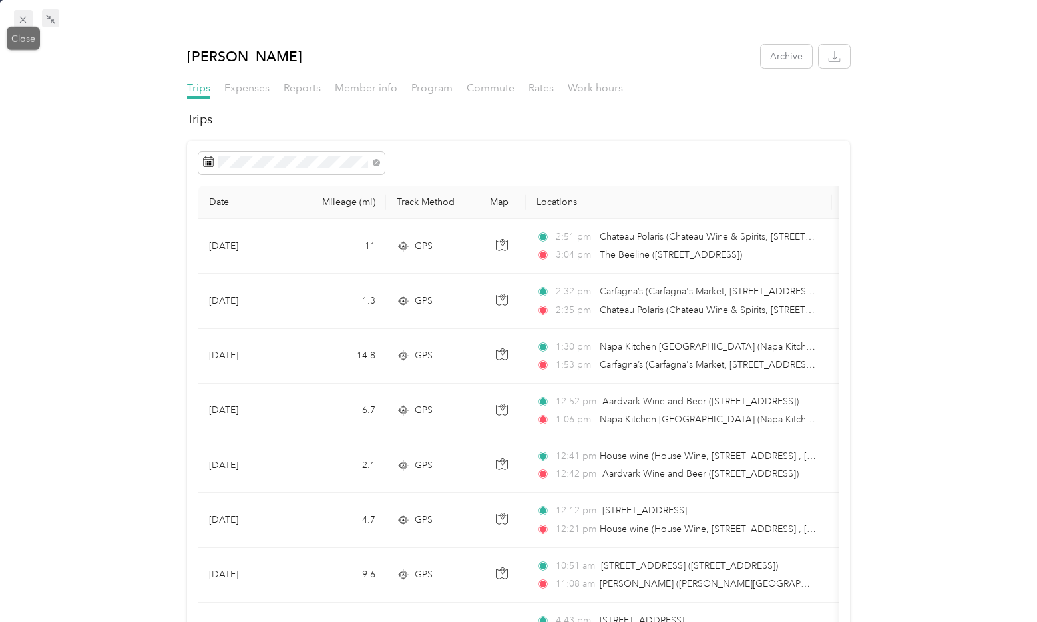
click at [27, 15] on icon at bounding box center [22, 19] width 11 height 11
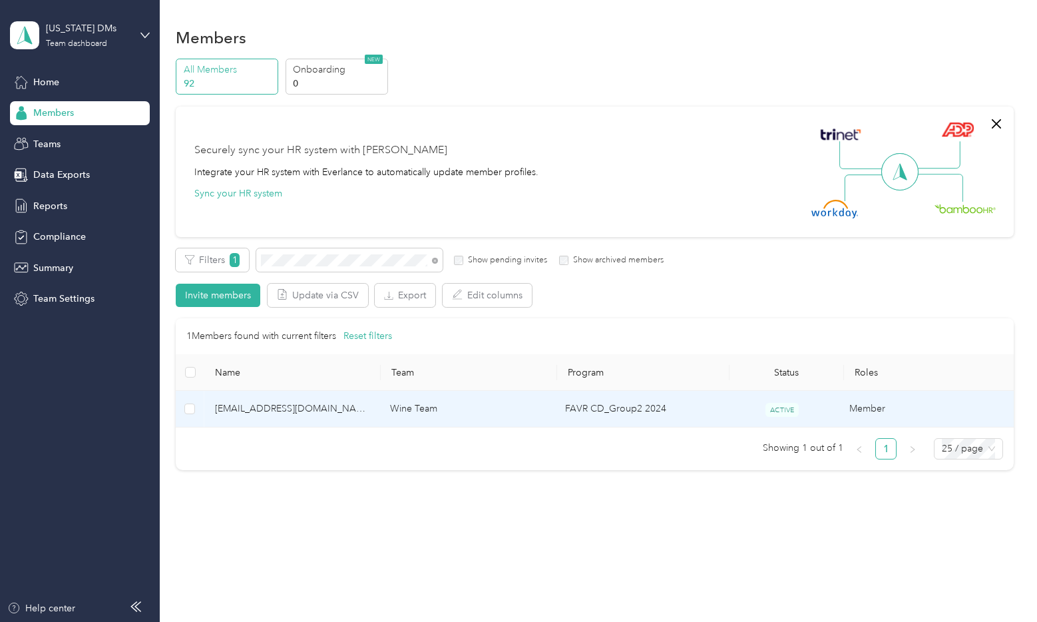
click at [292, 413] on span "cristiana.vespucci@cavbeer.com" at bounding box center [292, 408] width 154 height 15
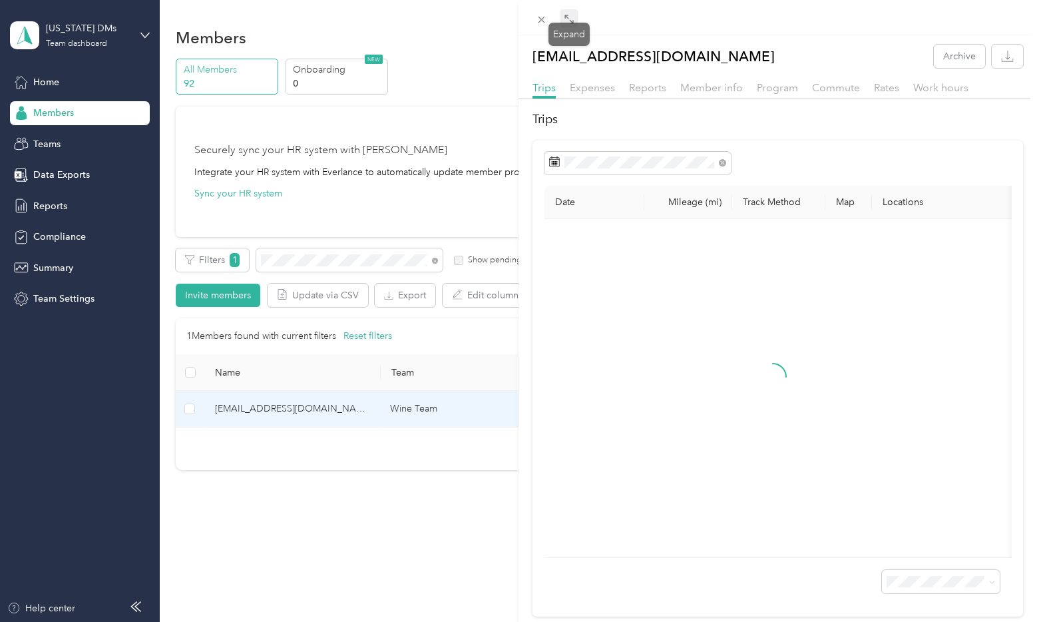
click at [570, 12] on span at bounding box center [568, 18] width 17 height 19
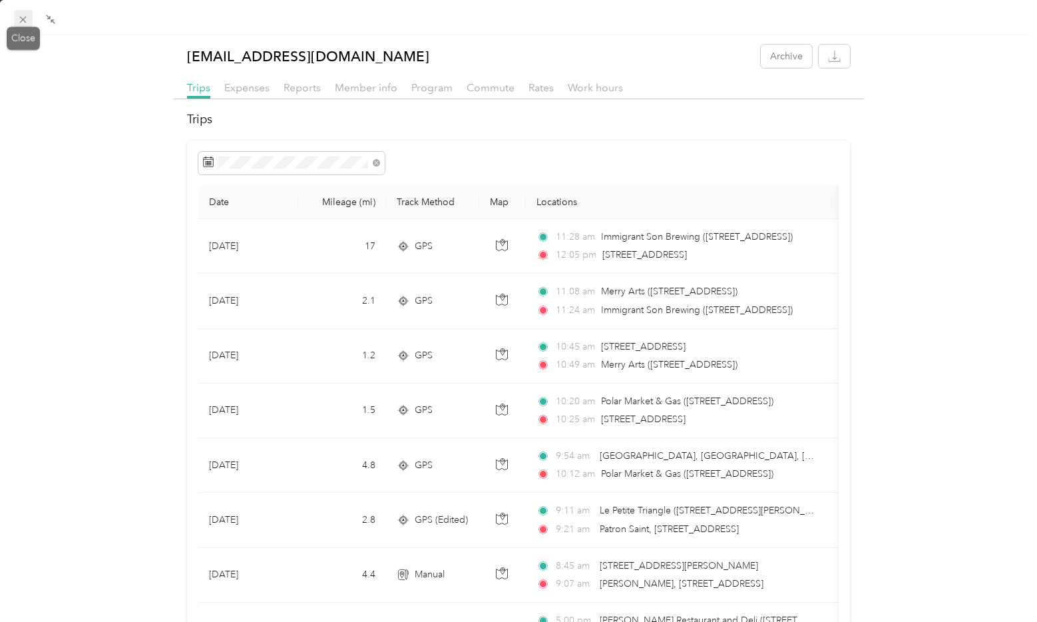
click at [28, 19] on icon at bounding box center [22, 19] width 11 height 11
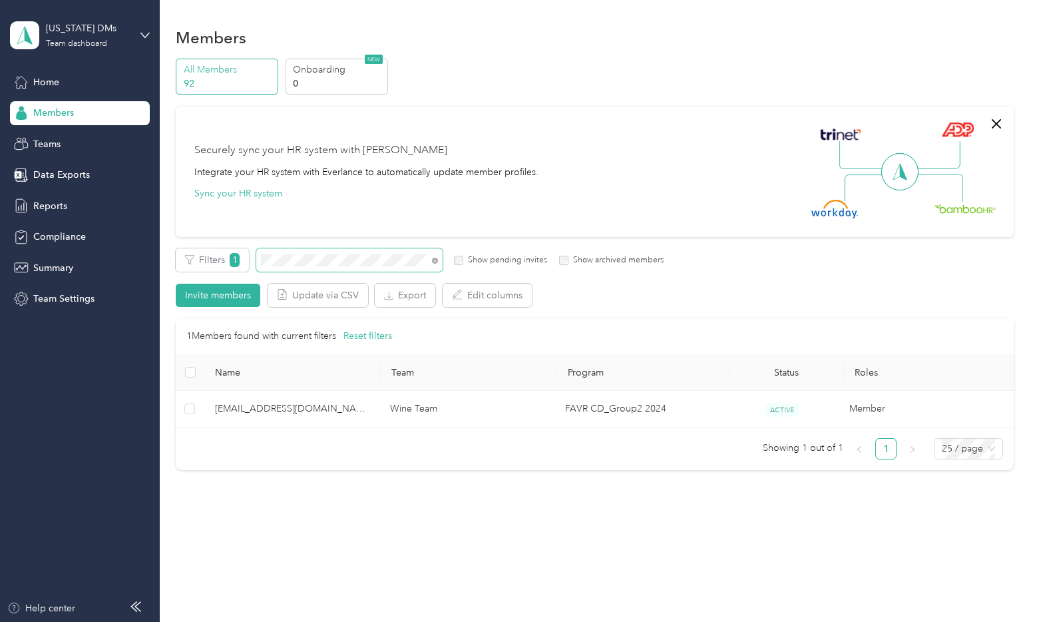
click at [365, 253] on span at bounding box center [349, 259] width 186 height 23
click at [242, 262] on div "Filters 1 Show pending invites Show archived members" at bounding box center [420, 259] width 488 height 23
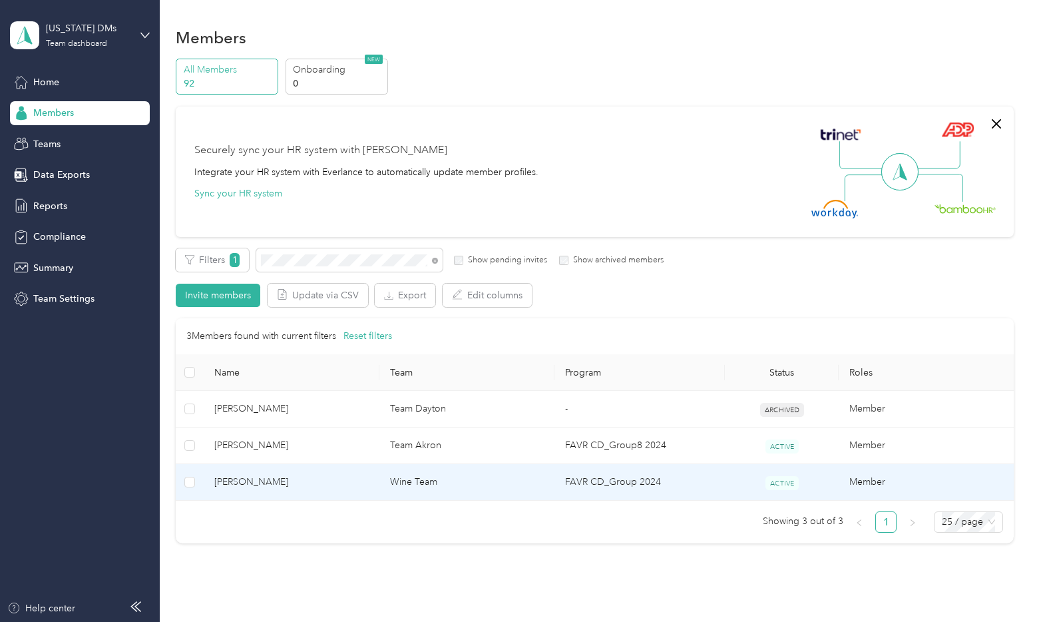
click at [299, 477] on span "Alexander W. Emerson" at bounding box center [291, 482] width 154 height 15
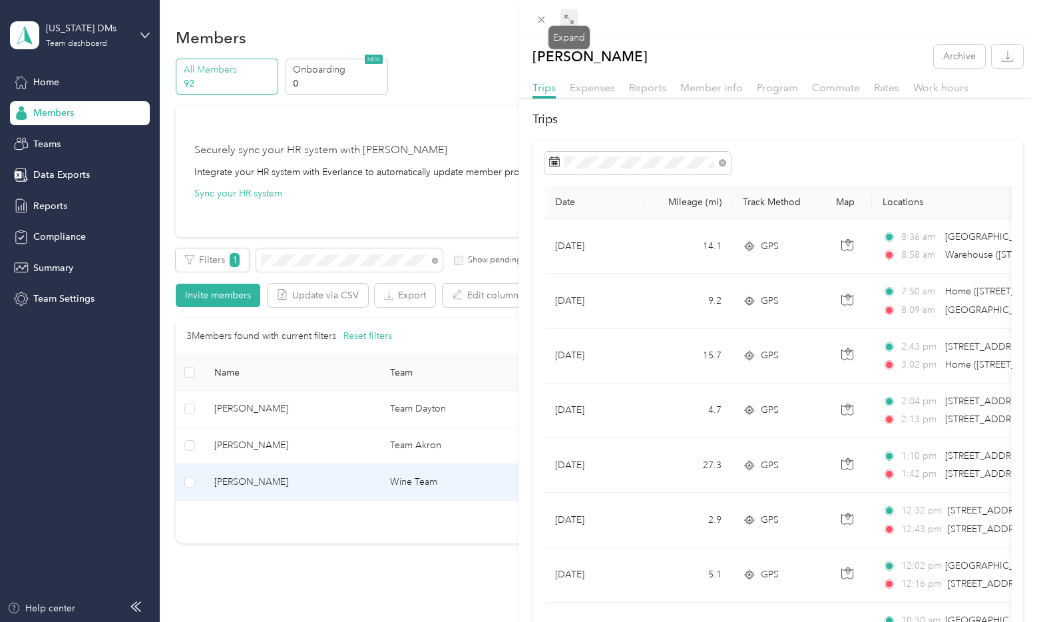
click at [574, 13] on span at bounding box center [568, 18] width 17 height 19
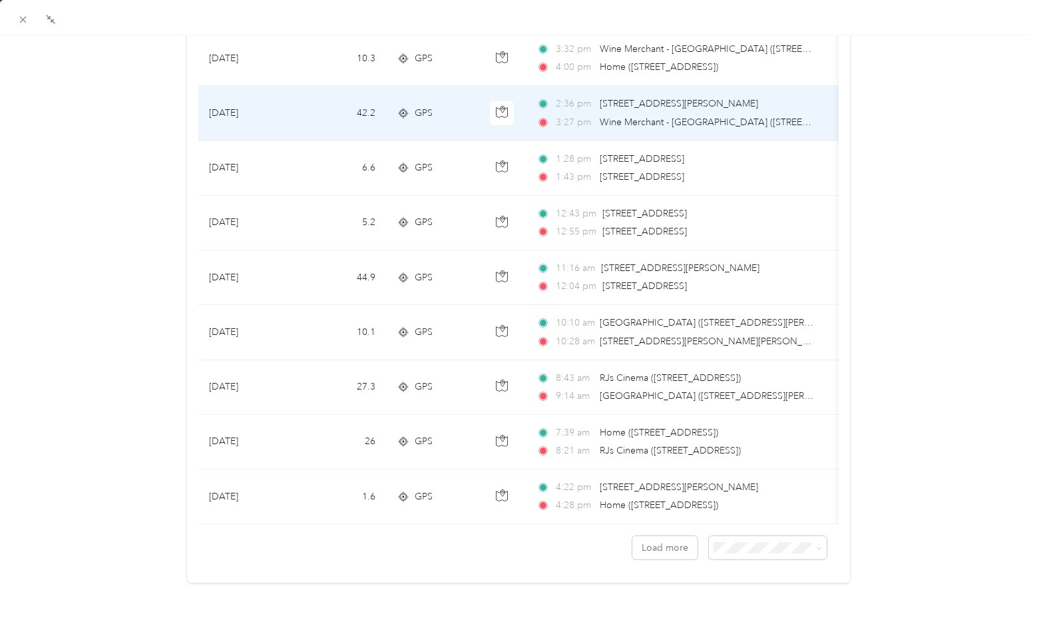
scroll to position [1083, 0]
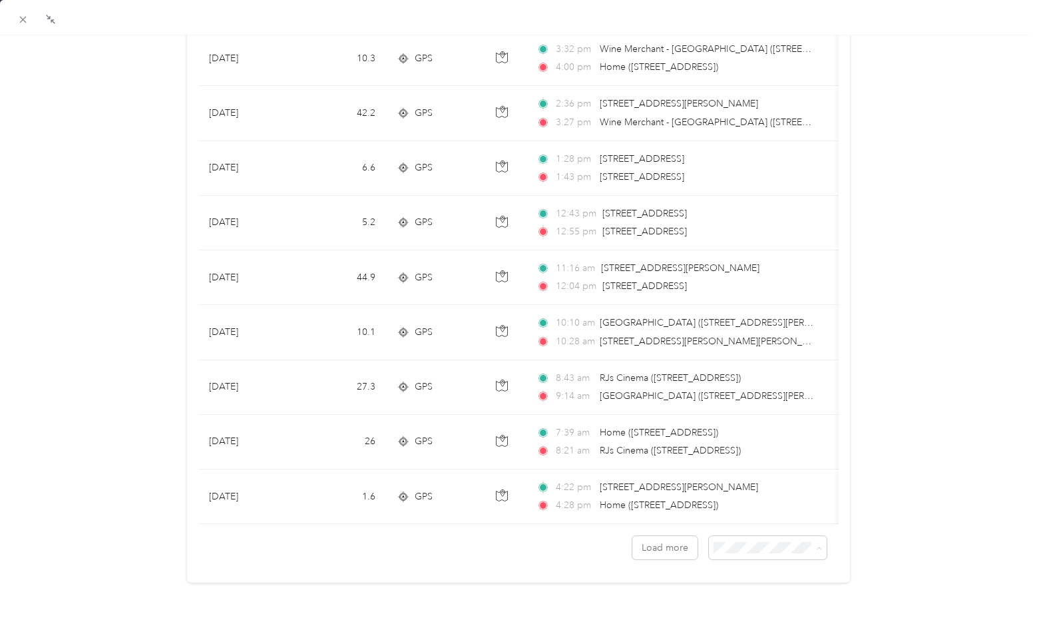
click at [746, 614] on li "100 per load" at bounding box center [760, 608] width 118 height 23
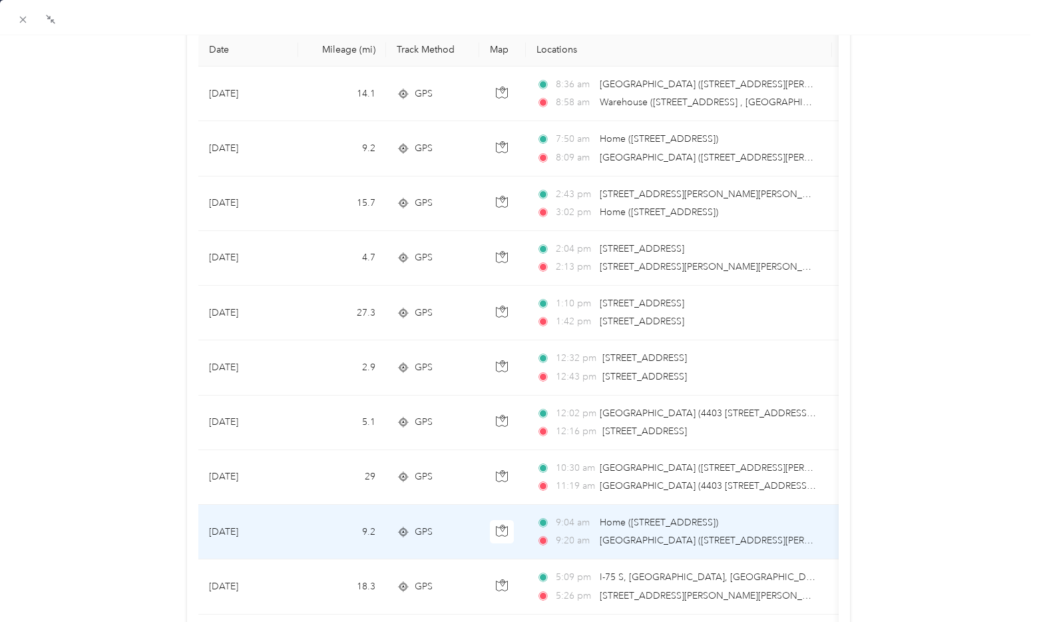
scroll to position [152, 0]
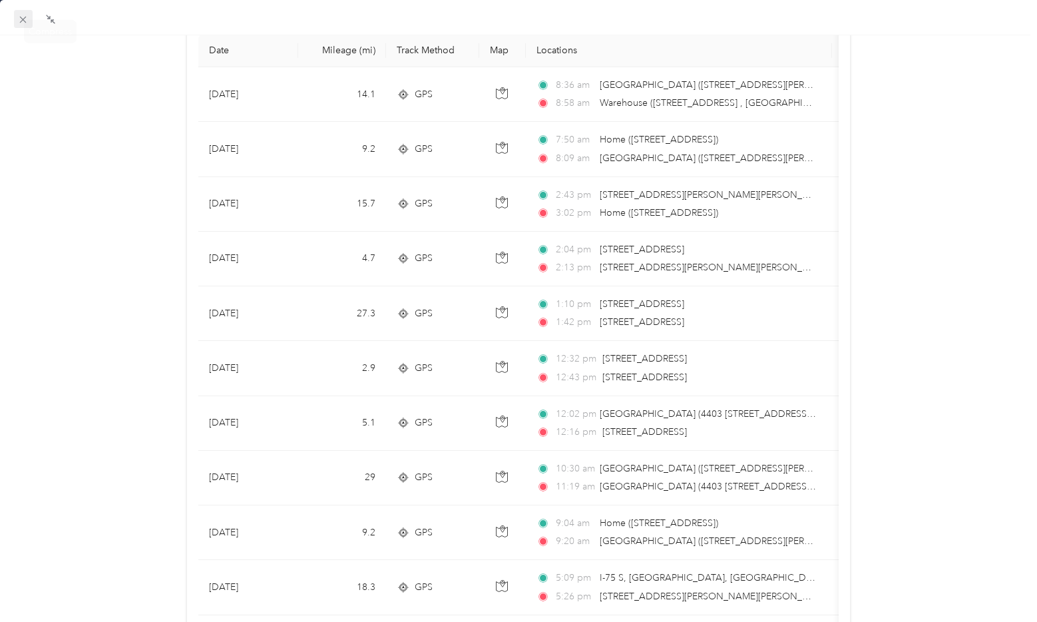
click at [17, 11] on span at bounding box center [23, 19] width 19 height 19
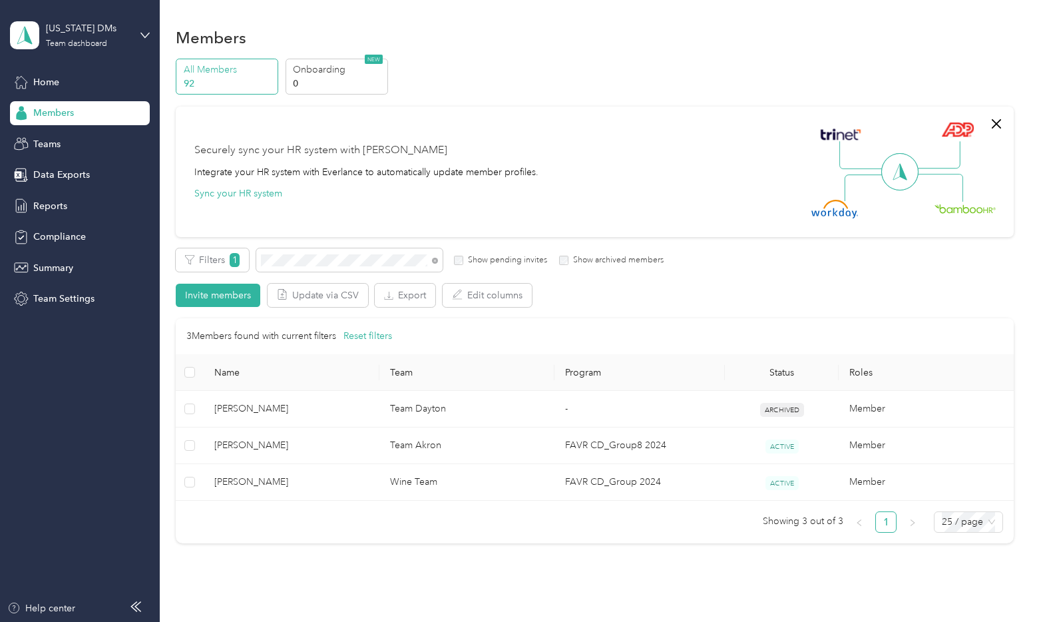
scroll to position [54, 0]
click at [430, 258] on span at bounding box center [432, 260] width 11 height 14
click at [435, 260] on icon at bounding box center [435, 261] width 6 height 6
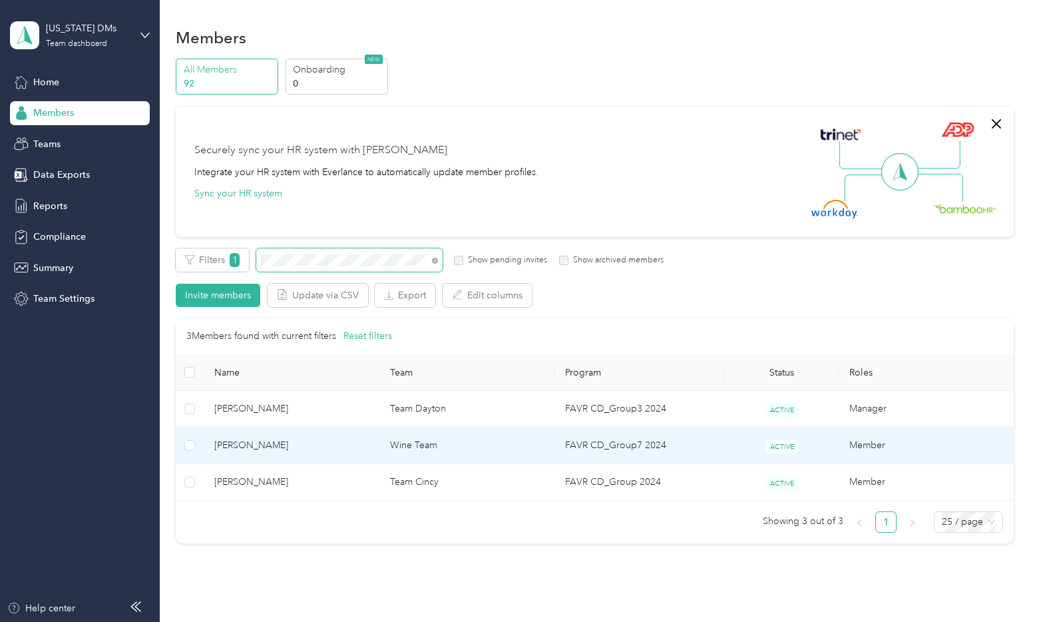
click at [274, 449] on span "Samuel P. Radford" at bounding box center [291, 445] width 154 height 15
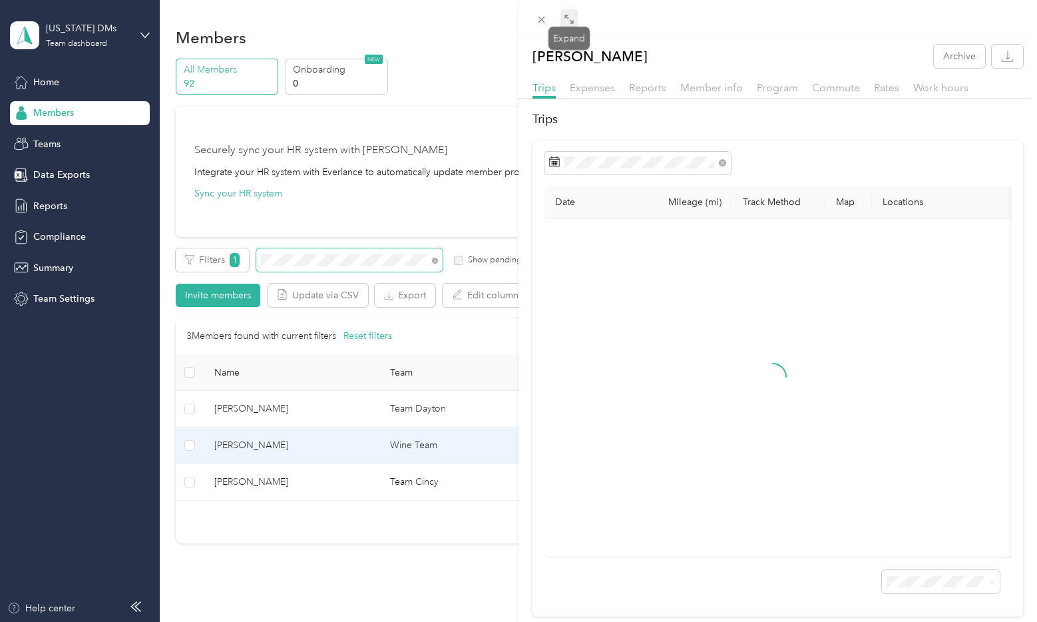
click at [564, 19] on icon at bounding box center [569, 19] width 11 height 11
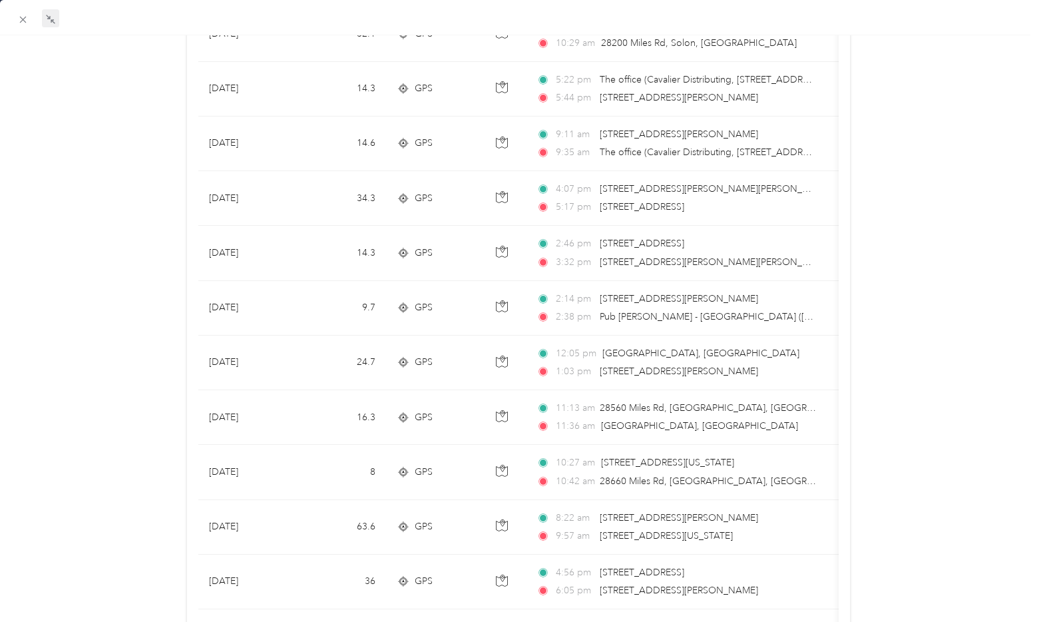
scroll to position [932, 0]
